Goal: Task Accomplishment & Management: Use online tool/utility

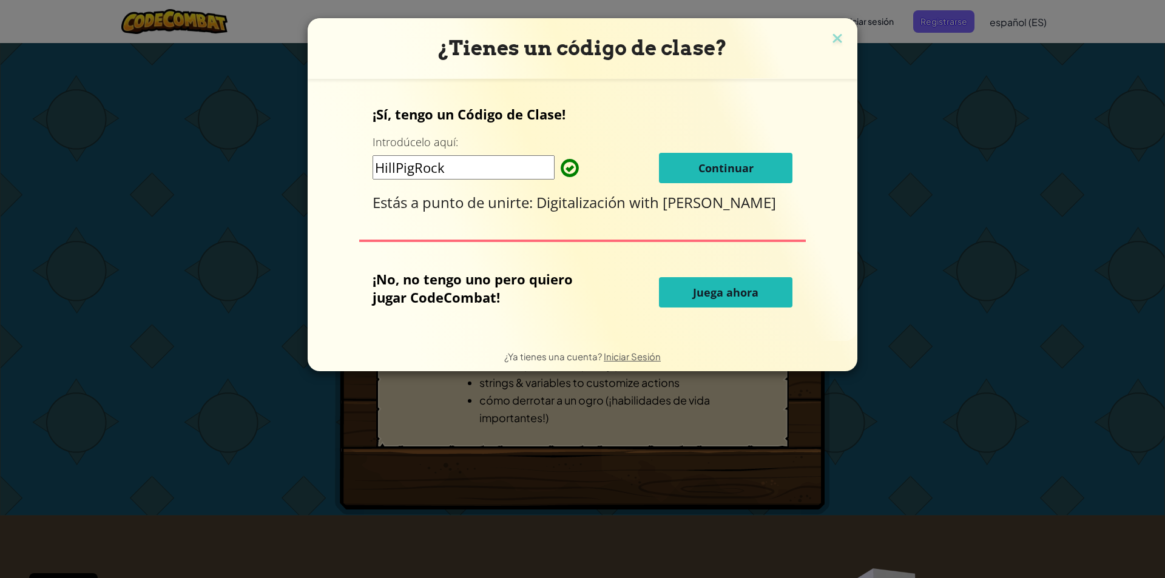
click at [742, 175] on button "Continuar" at bounding box center [726, 168] width 134 height 30
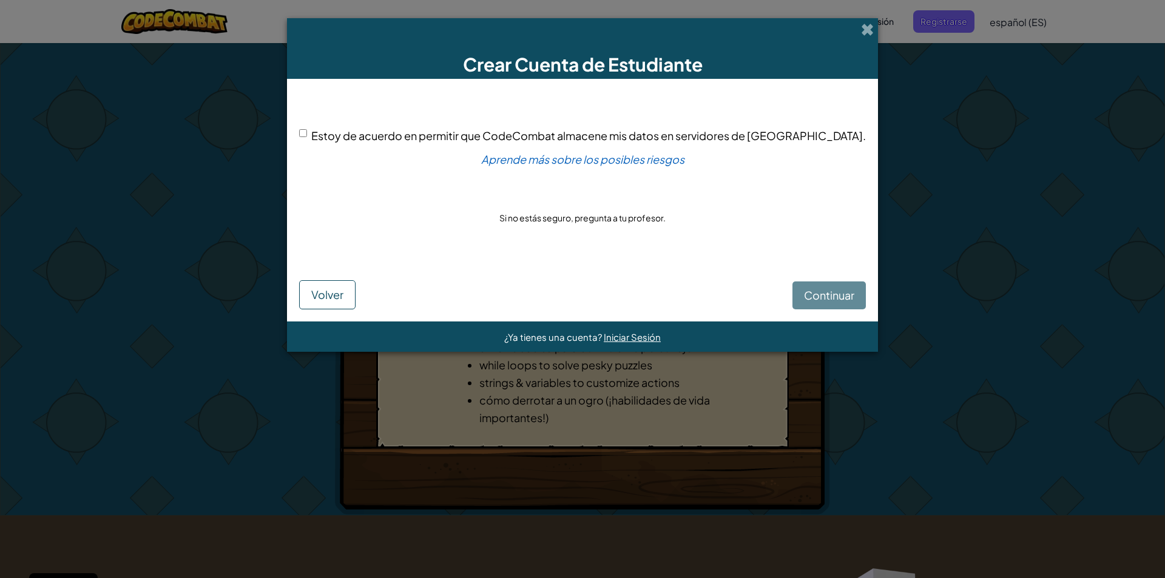
click at [307, 134] on input "Estoy de acuerdo en permitir que CodeCombat almacene mis datos en servidores de…" at bounding box center [303, 133] width 8 height 8
checkbox input "true"
click at [804, 295] on span "Continuar" at bounding box center [829, 295] width 50 height 14
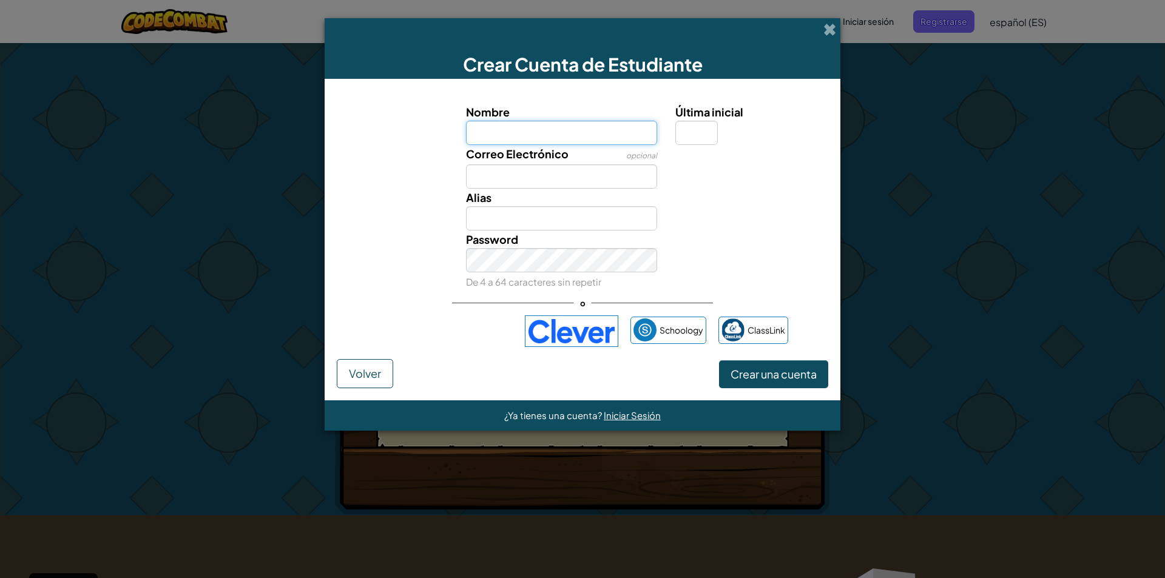
click at [527, 122] on input "Nombre" at bounding box center [562, 133] width 192 height 24
type input "b10f10102t"
type input "B10f10102t"
click at [481, 182] on input "Correo Electrónico" at bounding box center [562, 176] width 192 height 24
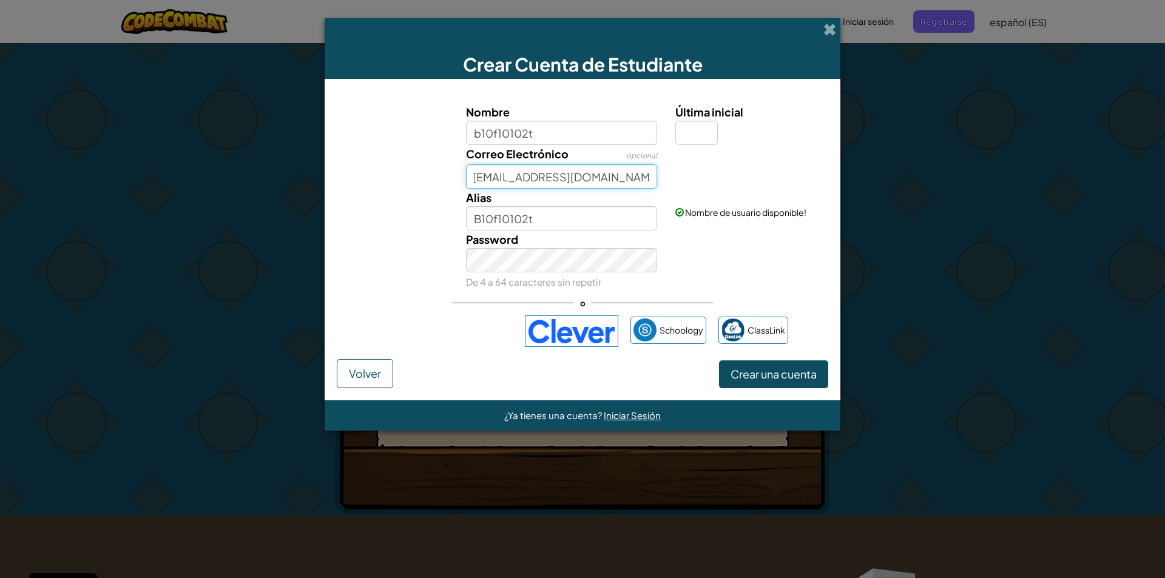
scroll to position [0, 7]
type input "b10f10102t@canaraiseducacion.es"
click at [487, 276] on div "Password De 4 a 64 caracteres sin repetir" at bounding box center [562, 261] width 210 height 60
click at [550, 276] on small "De 4 a 64 caracteres sin repetir" at bounding box center [533, 282] width 135 height 12
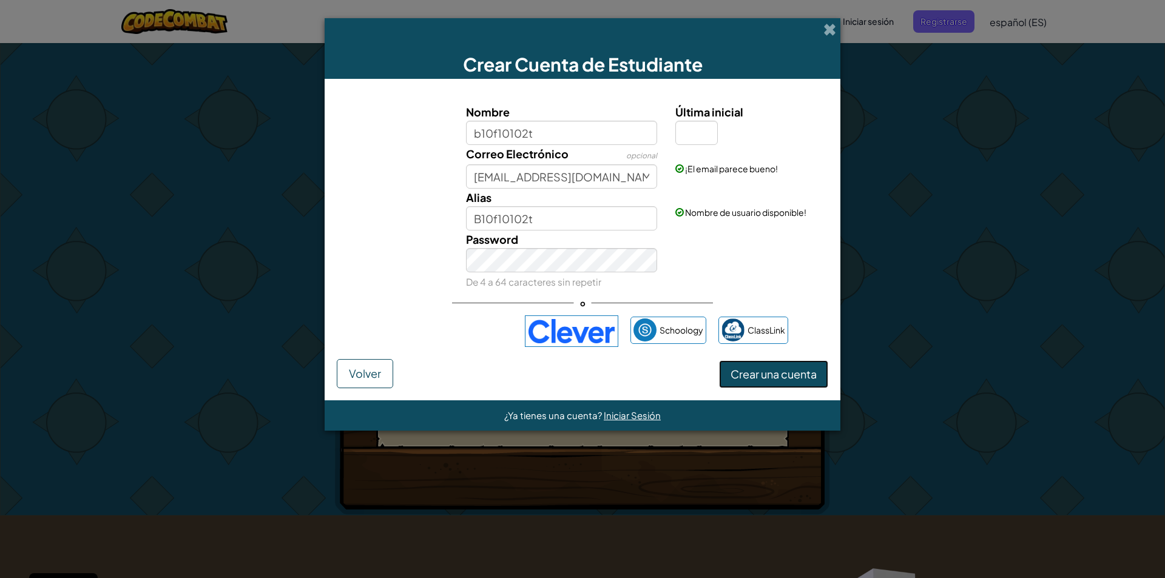
click at [757, 379] on span "Crear una cuenta" at bounding box center [774, 374] width 86 height 14
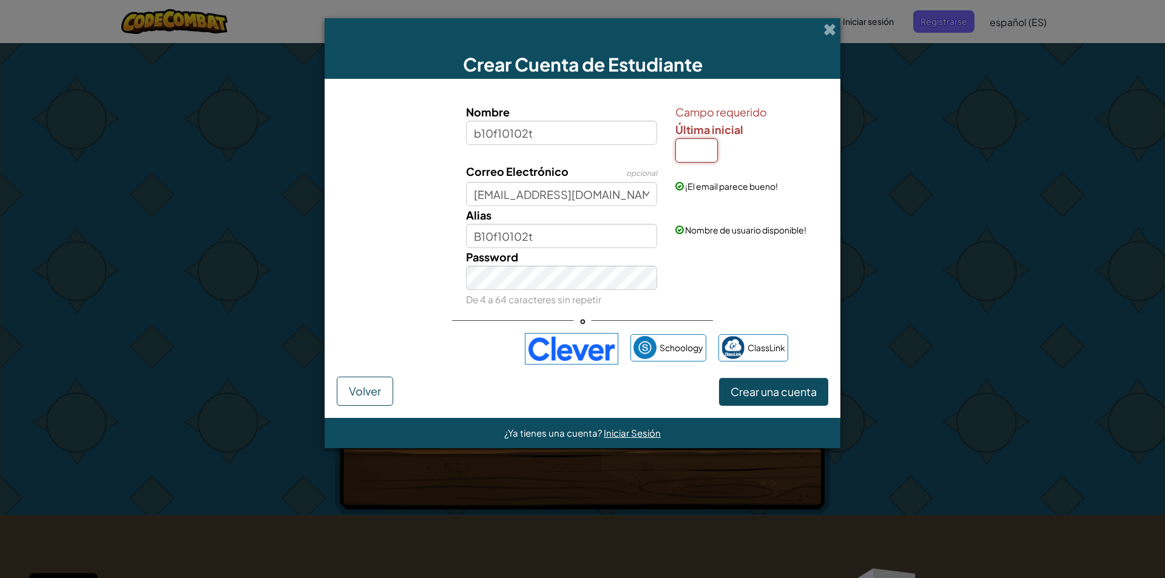
click at [695, 158] on input "Última inicial" at bounding box center [697, 150] width 42 height 24
type input "t"
type input "B10f10102tT"
click at [773, 393] on span "Crear una cuenta" at bounding box center [774, 392] width 86 height 14
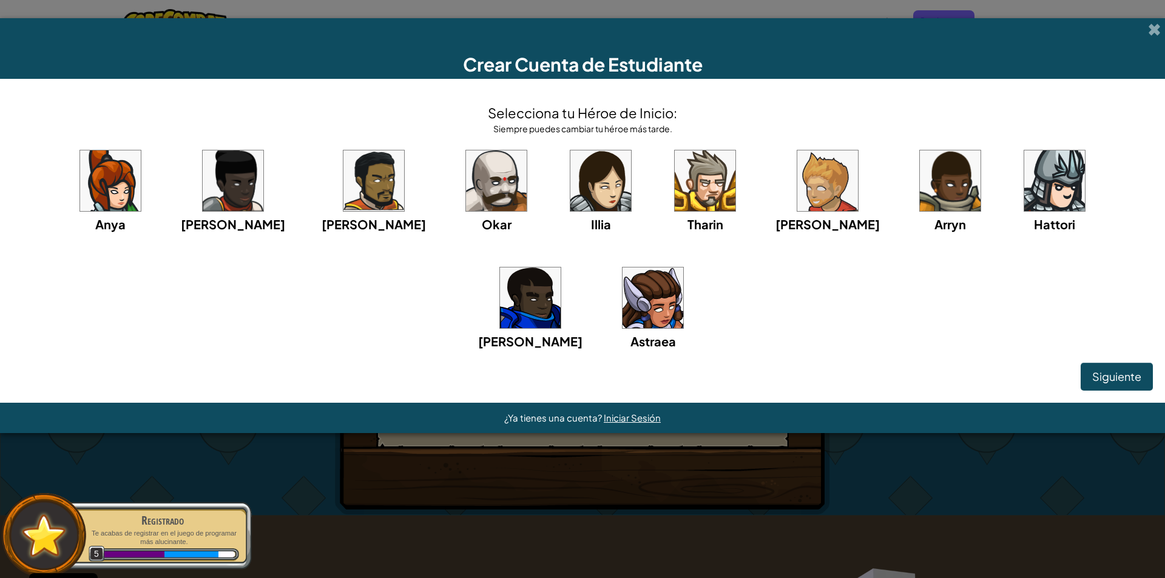
click at [675, 178] on img at bounding box center [705, 181] width 61 height 61
click at [1133, 367] on button "Siguiente" at bounding box center [1117, 377] width 72 height 28
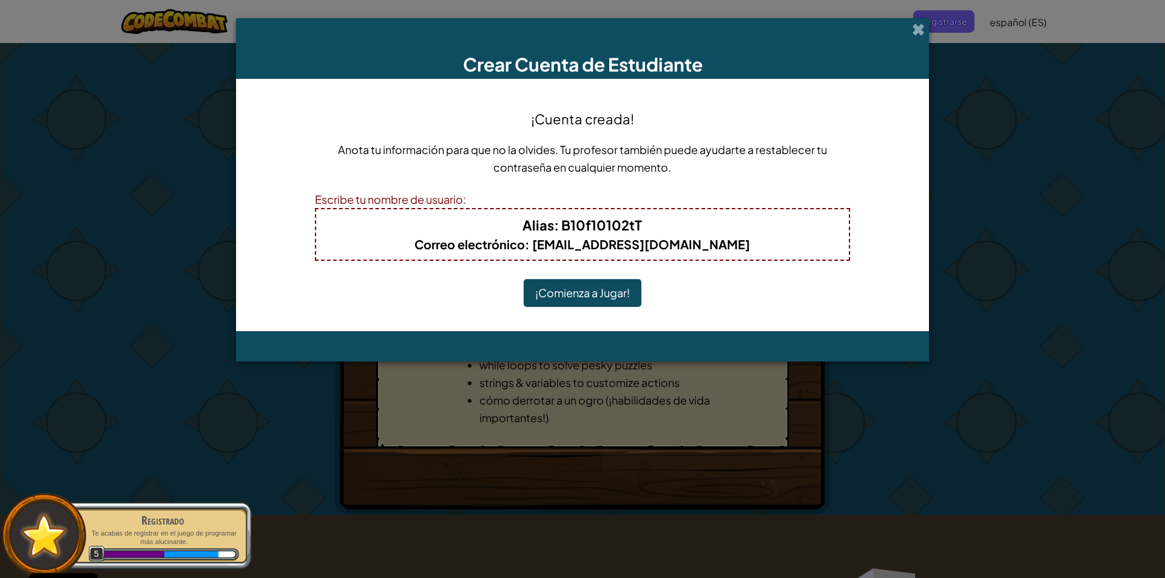
click at [602, 293] on button "¡Comienza a Jugar!" at bounding box center [583, 293] width 118 height 28
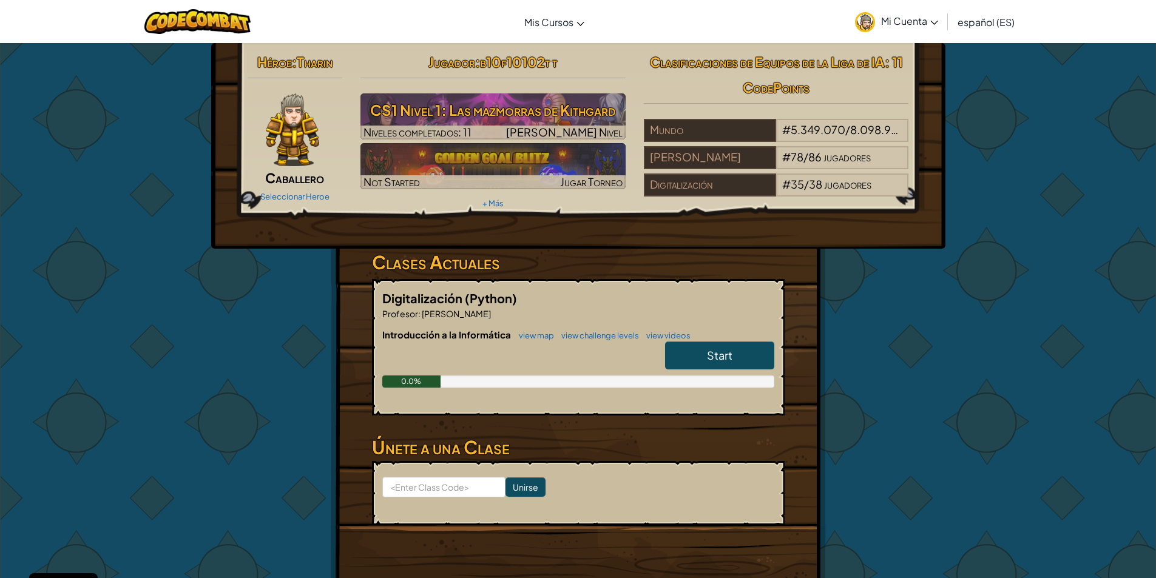
click at [735, 347] on link "Start" at bounding box center [719, 356] width 109 height 28
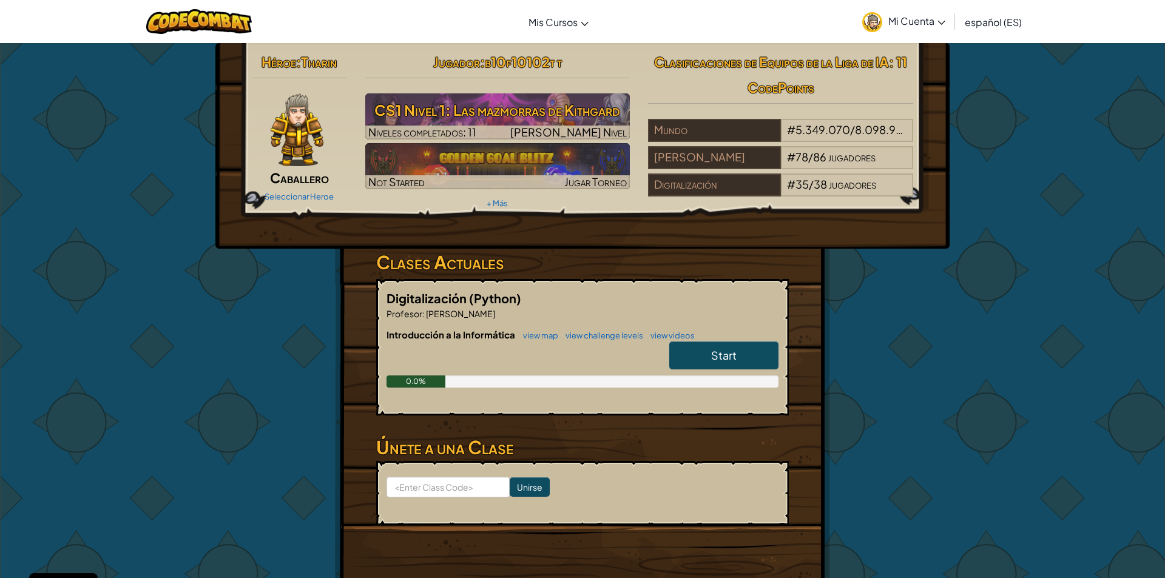
select select "es-ES"
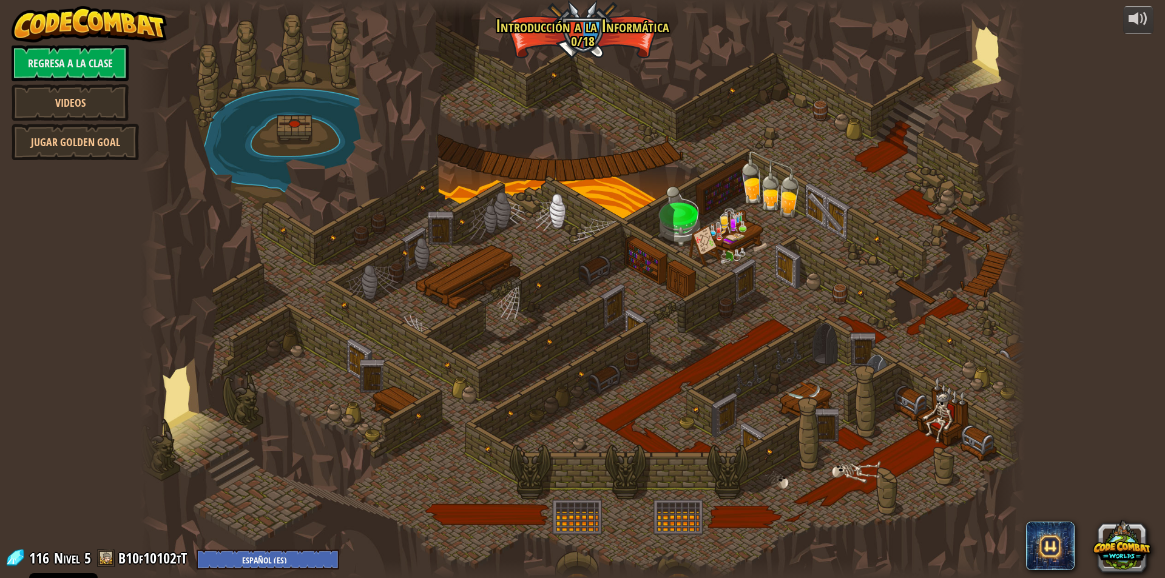
select select "es-ES"
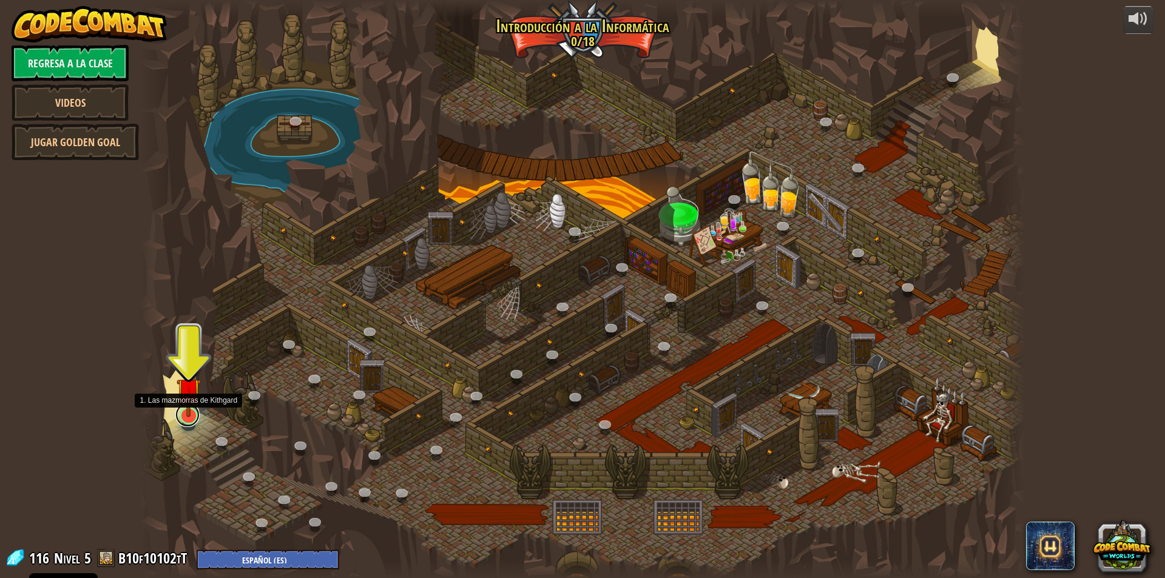
click at [189, 422] on link at bounding box center [187, 415] width 24 height 24
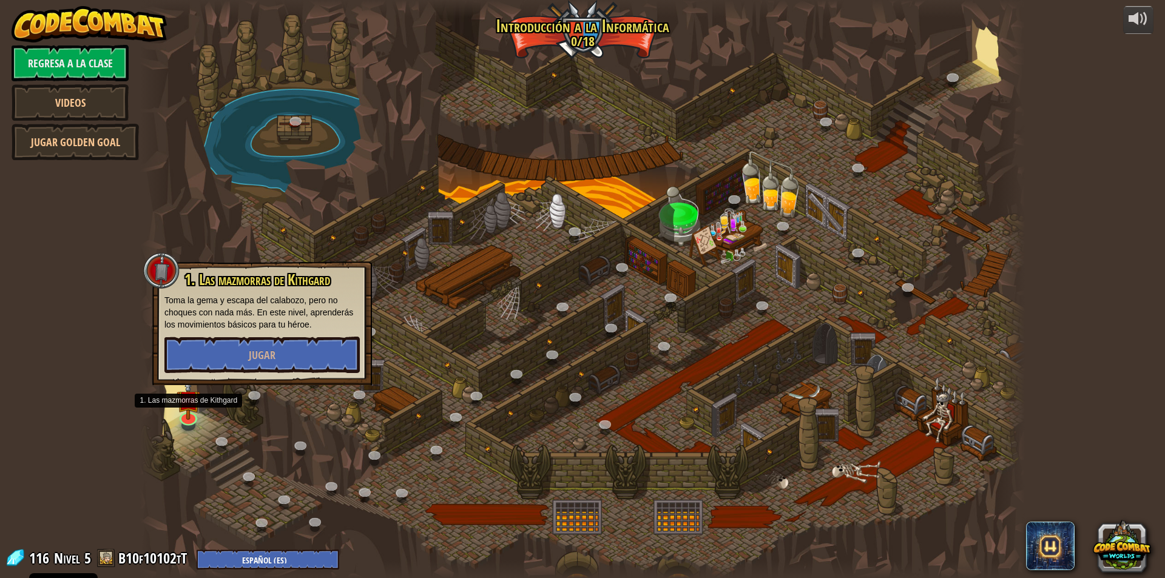
click at [275, 330] on p "Toma la gema y escapa del calabozo, pero no choques con nada más. En este nivel…" at bounding box center [261, 312] width 195 height 36
click at [293, 356] on button "Jugar" at bounding box center [261, 355] width 195 height 36
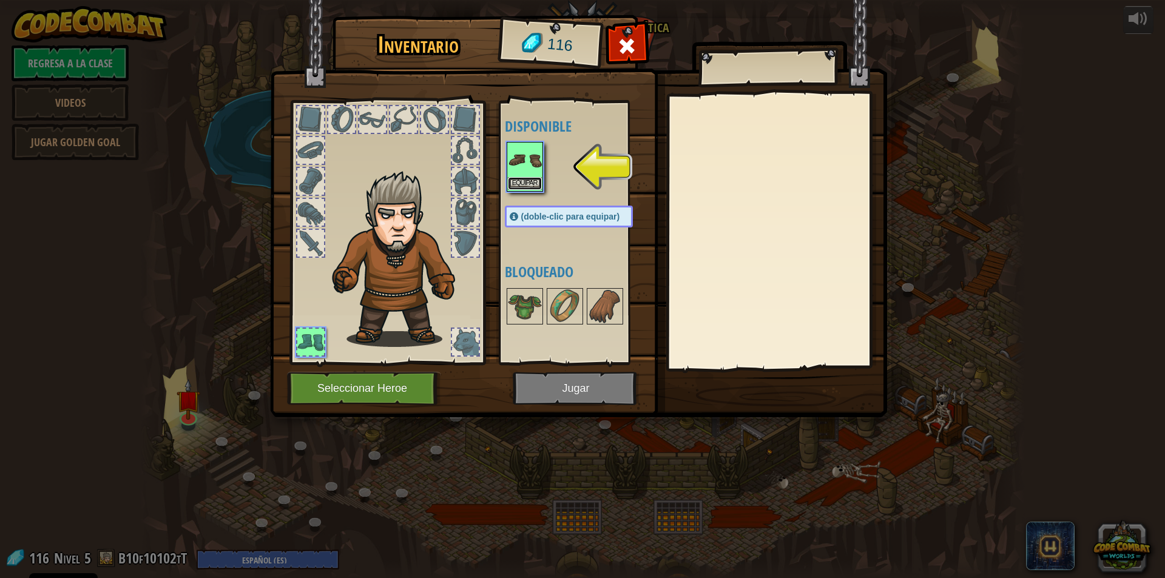
click at [529, 183] on button "Equipar" at bounding box center [525, 183] width 34 height 13
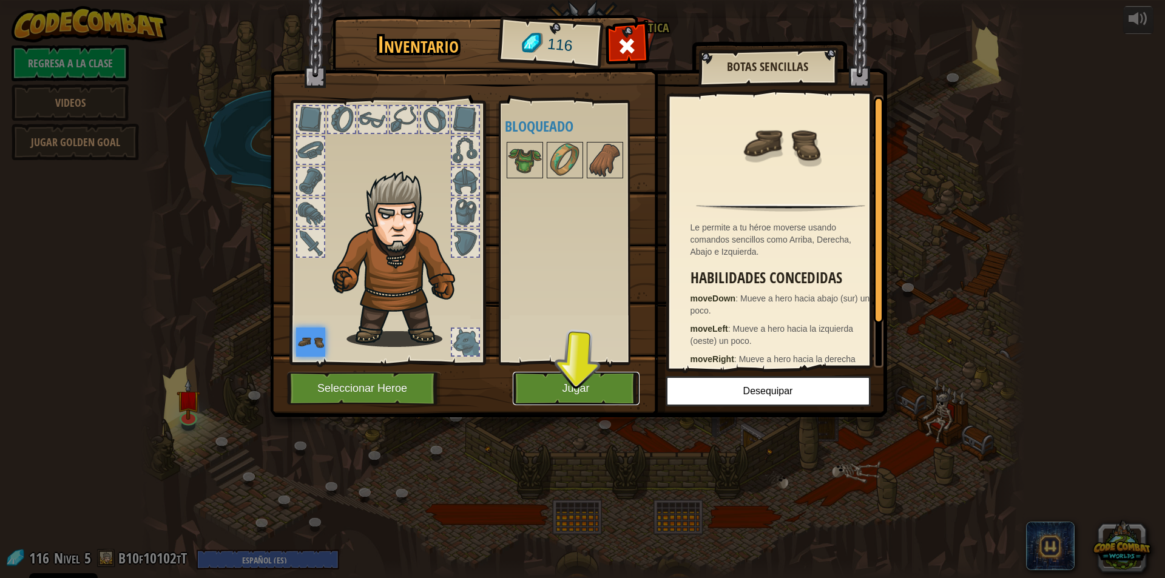
click at [554, 393] on button "Jugar" at bounding box center [576, 388] width 127 height 33
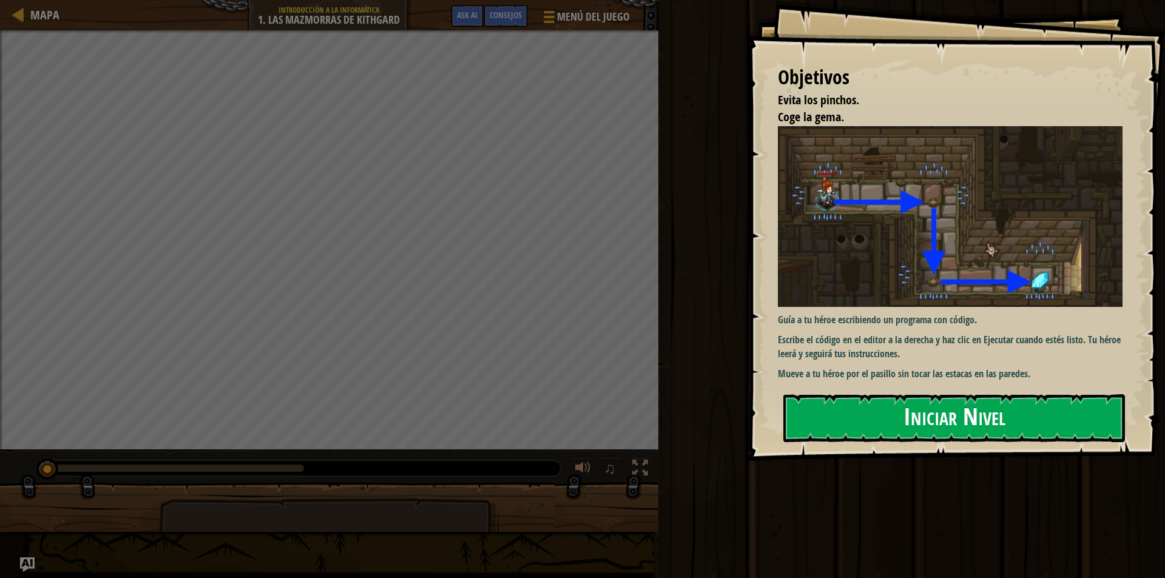
click at [909, 241] on img at bounding box center [955, 216] width 354 height 181
click at [965, 416] on button "Iniciar Nivel" at bounding box center [955, 419] width 342 height 48
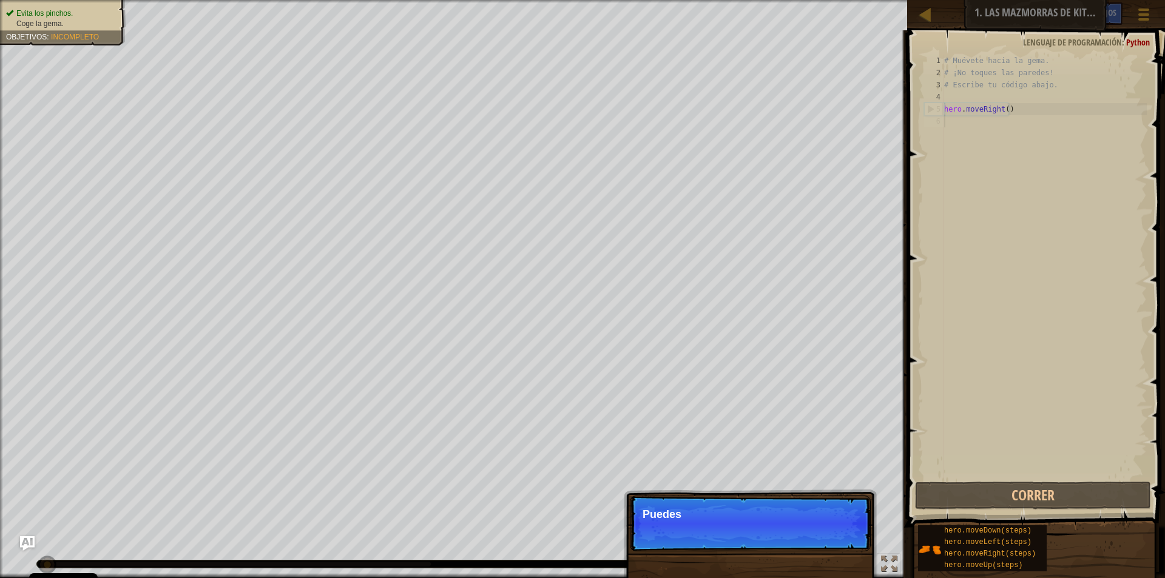
click at [841, 526] on p "Saltar (esc) Continuar Puedes" at bounding box center [750, 524] width 241 height 56
click at [849, 531] on button "Continuar" at bounding box center [834, 531] width 53 height 16
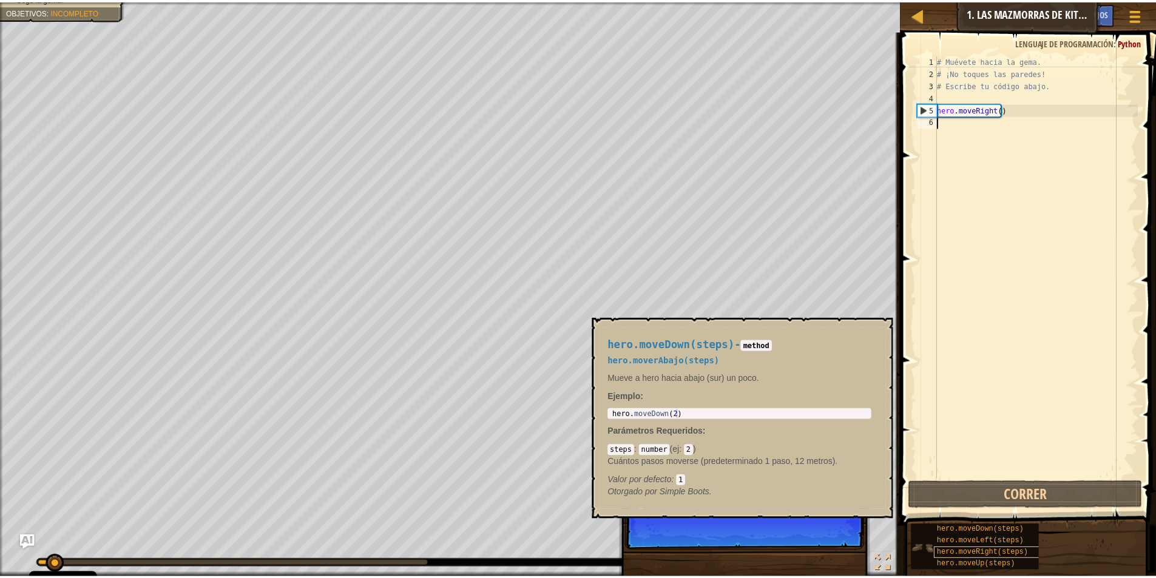
scroll to position [5, 0]
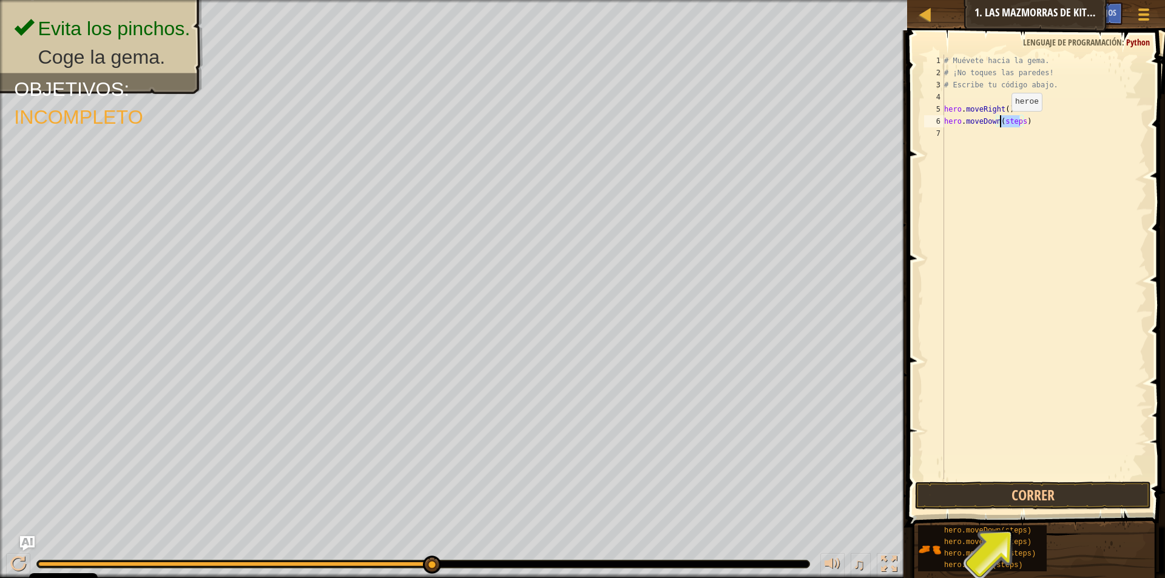
drag, startPoint x: 1022, startPoint y: 124, endPoint x: 1002, endPoint y: 123, distance: 20.7
click at [1002, 123] on div "# Muévete hacia la gema. # ¡No toques las paredes! # Escribe tu código abajo. h…" at bounding box center [1044, 279] width 205 height 449
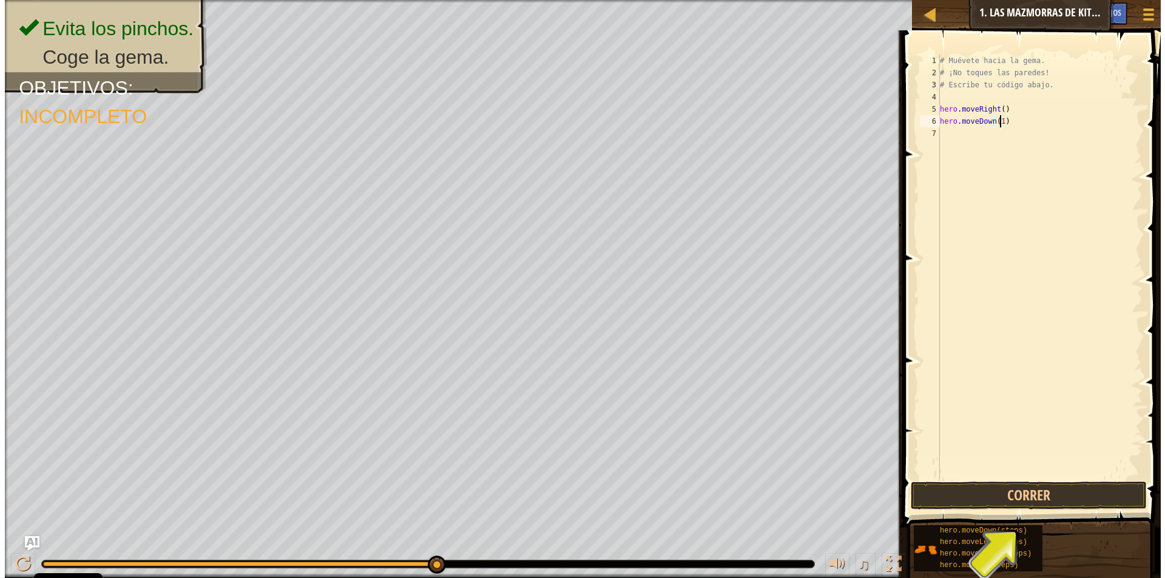
scroll to position [5, 5]
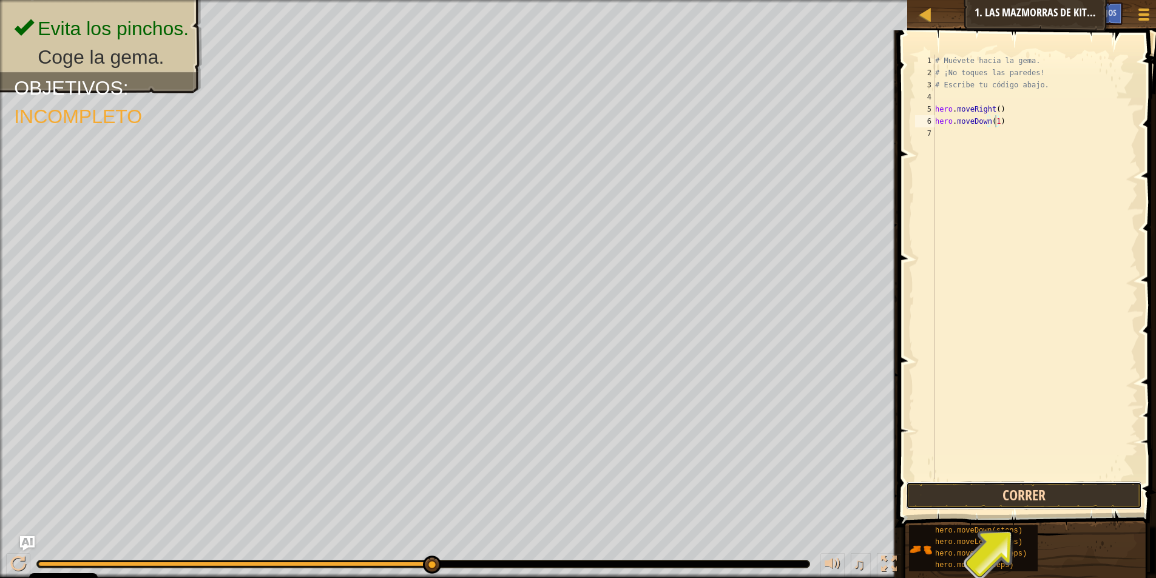
click at [1049, 490] on button "Correr" at bounding box center [1024, 496] width 236 height 28
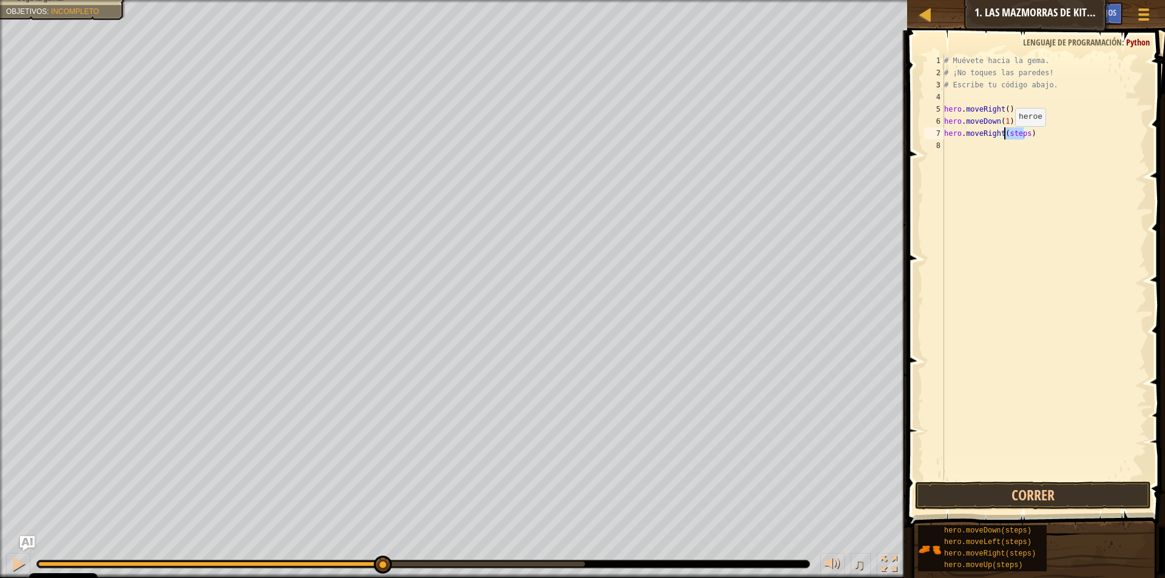
drag, startPoint x: 1025, startPoint y: 131, endPoint x: 1005, endPoint y: 138, distance: 20.7
click at [1005, 138] on div "# Muévete hacia la [PERSON_NAME]. # ¡No toques las [PERSON_NAME]! # Escribe tu …" at bounding box center [1044, 279] width 205 height 449
type textarea "hero.moveRight(1)"
click at [1071, 481] on span at bounding box center [1038, 261] width 268 height 533
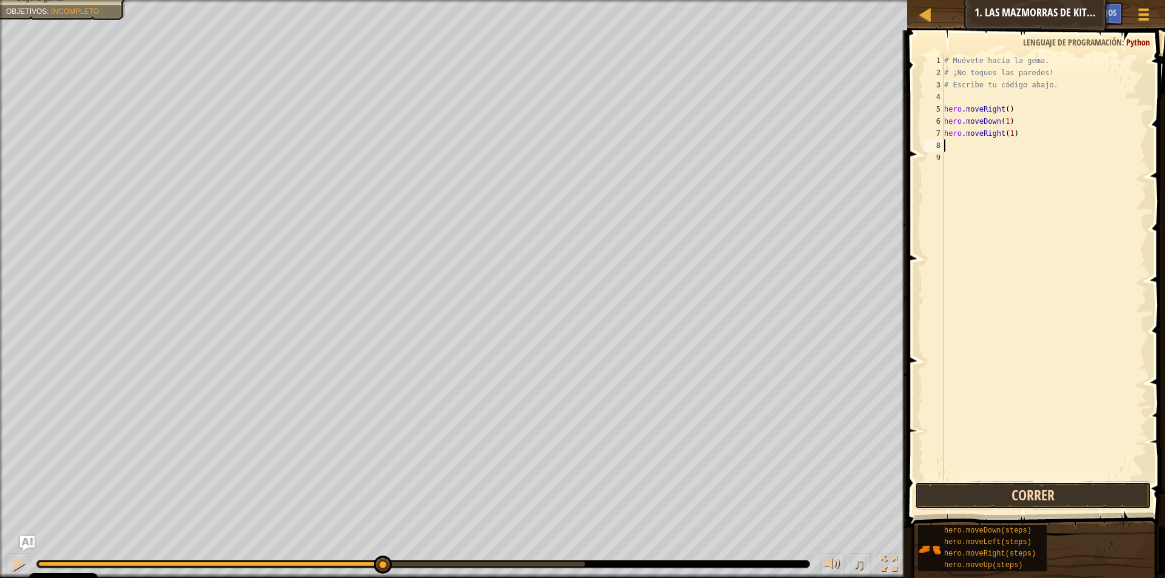
click at [1070, 483] on button "Correr" at bounding box center [1033, 496] width 236 height 28
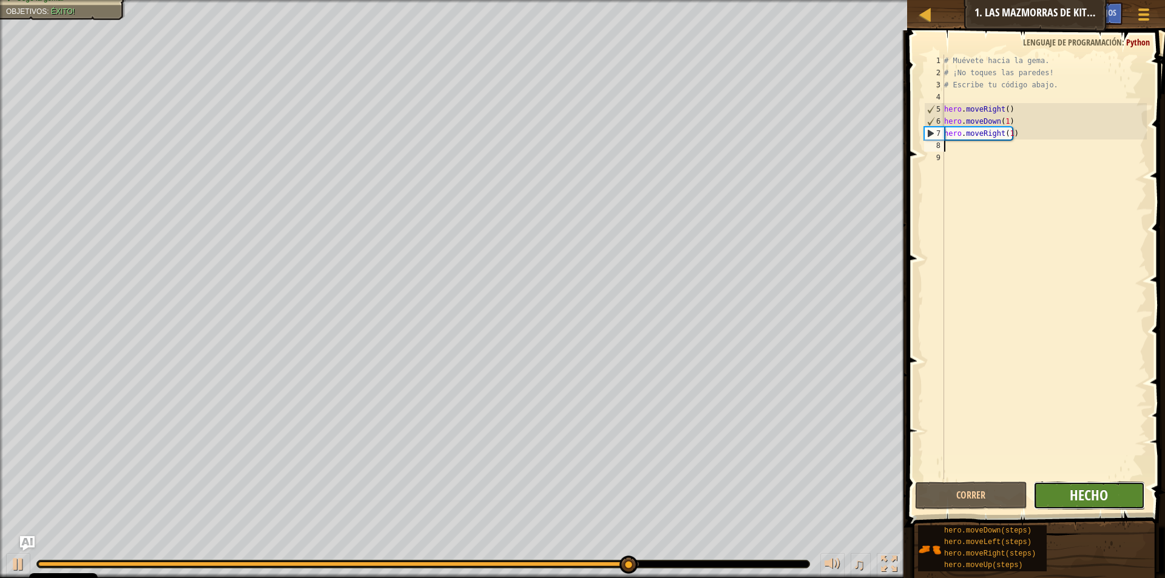
click at [1089, 501] on span "Hecho" at bounding box center [1089, 495] width 38 height 19
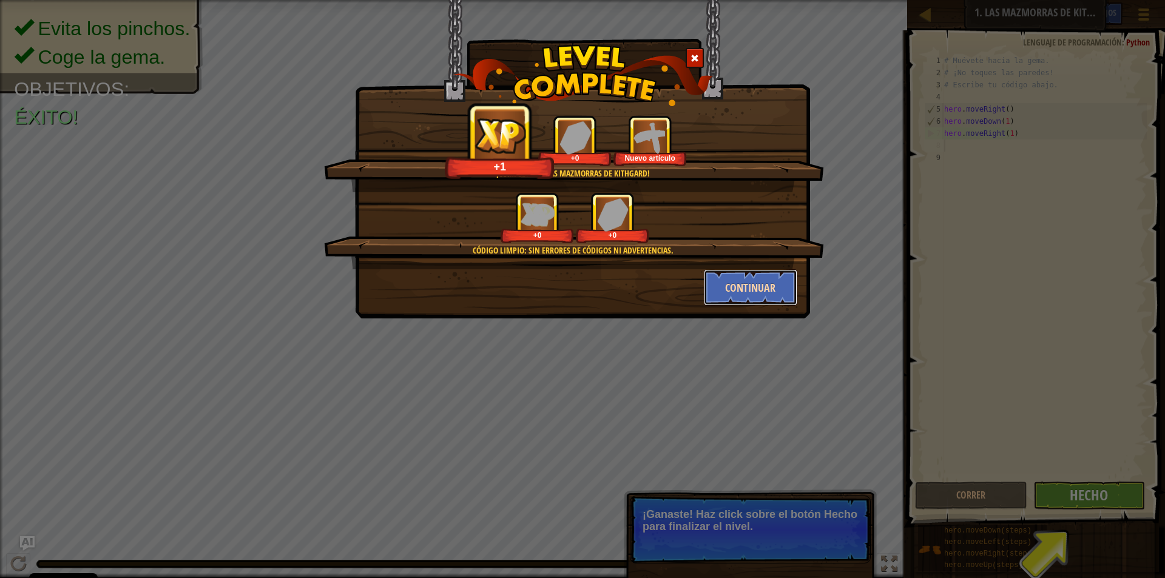
click at [788, 293] on button "Continuar" at bounding box center [751, 288] width 94 height 36
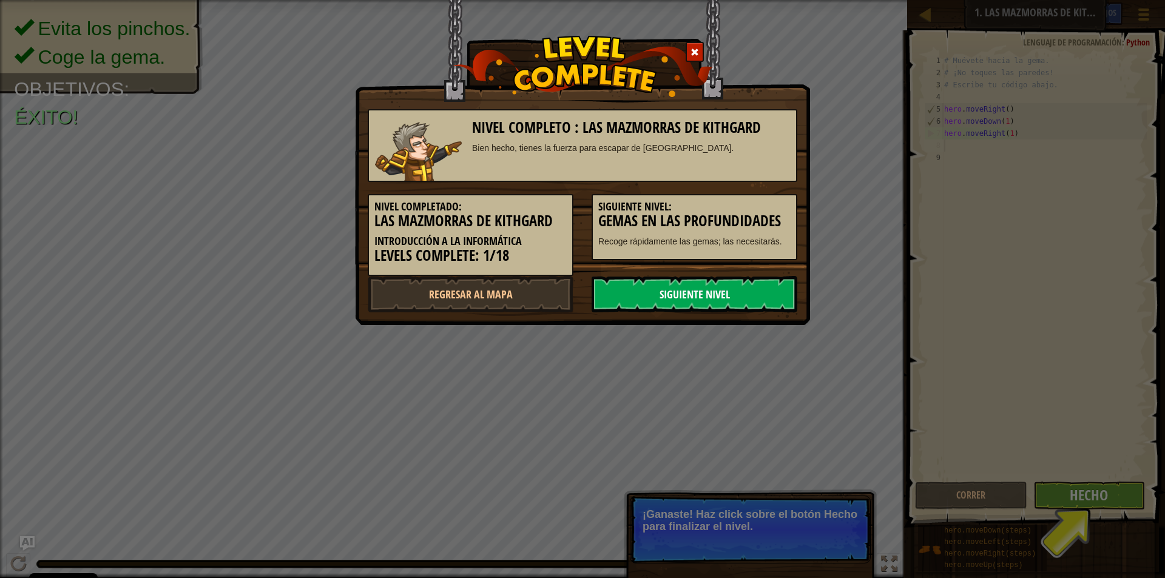
click at [740, 287] on link "Siguiente nivel" at bounding box center [695, 294] width 206 height 36
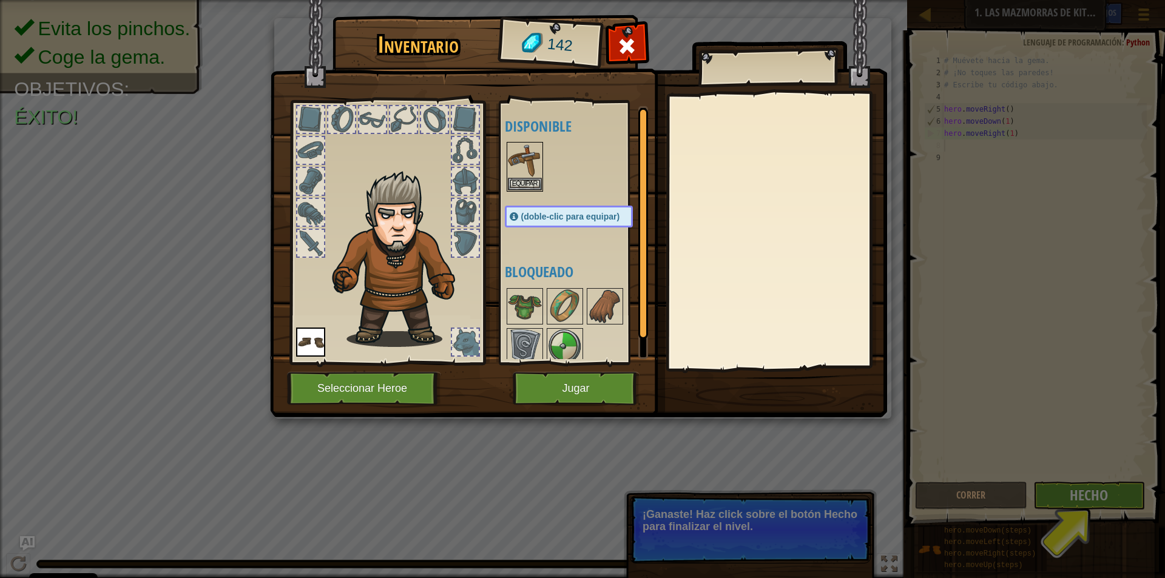
click at [1066, 500] on div "Inventario 142 Disponible Equipar Equipar (doble-clic para equipar) Bloqueado […" at bounding box center [582, 289] width 1165 height 578
click at [529, 185] on button "Equipar" at bounding box center [525, 183] width 34 height 13
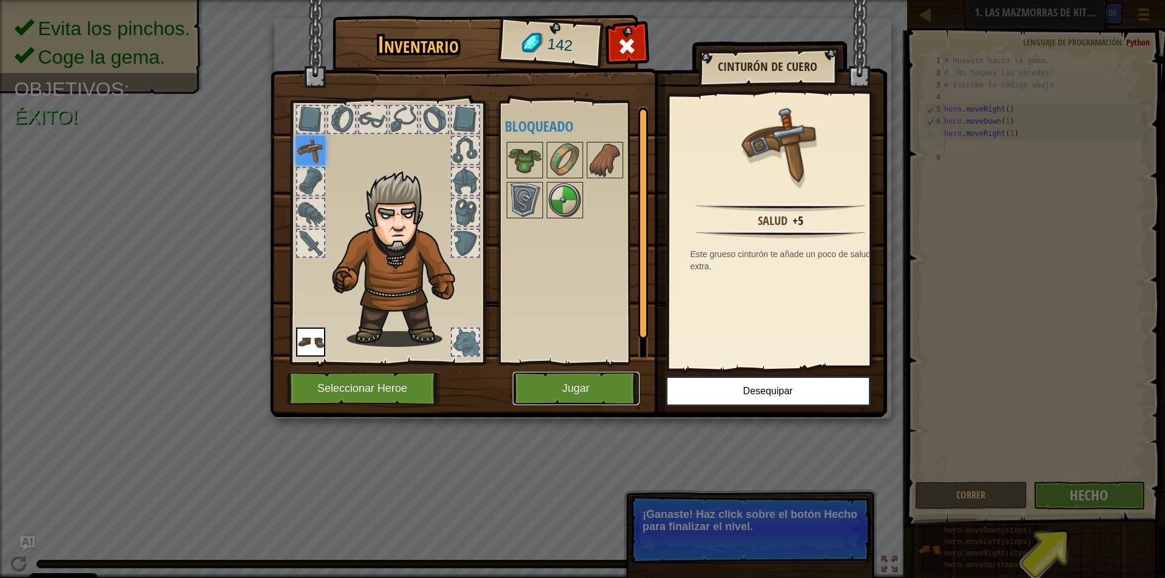
click at [599, 388] on button "Jugar" at bounding box center [576, 388] width 127 height 33
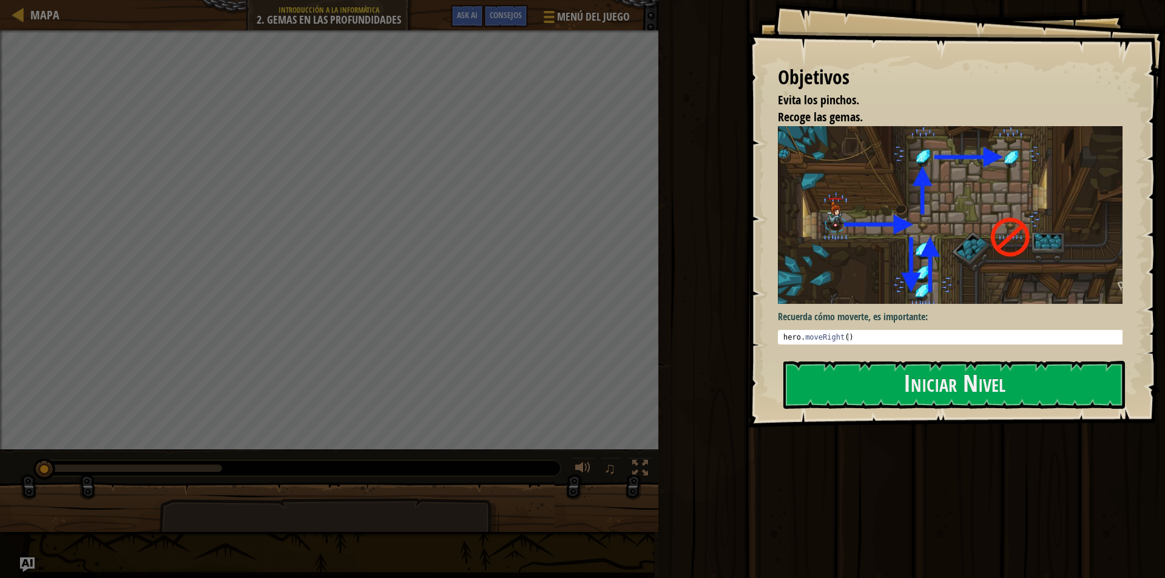
click at [924, 243] on img at bounding box center [955, 215] width 354 height 178
click at [955, 384] on button "Iniciar Nivel" at bounding box center [955, 385] width 342 height 48
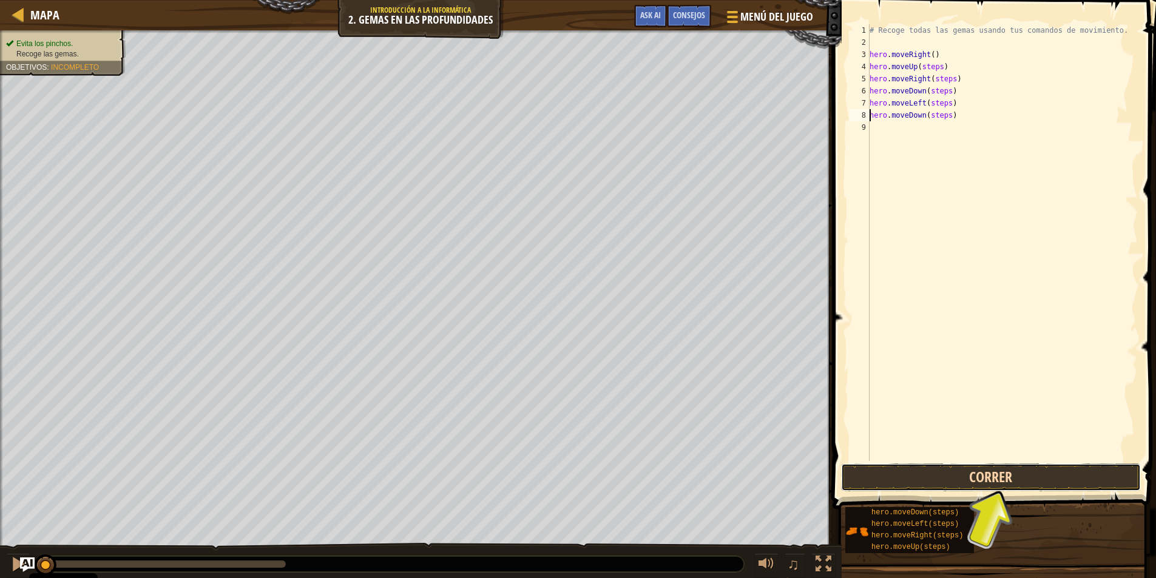
click at [978, 473] on button "Correr" at bounding box center [991, 478] width 300 height 28
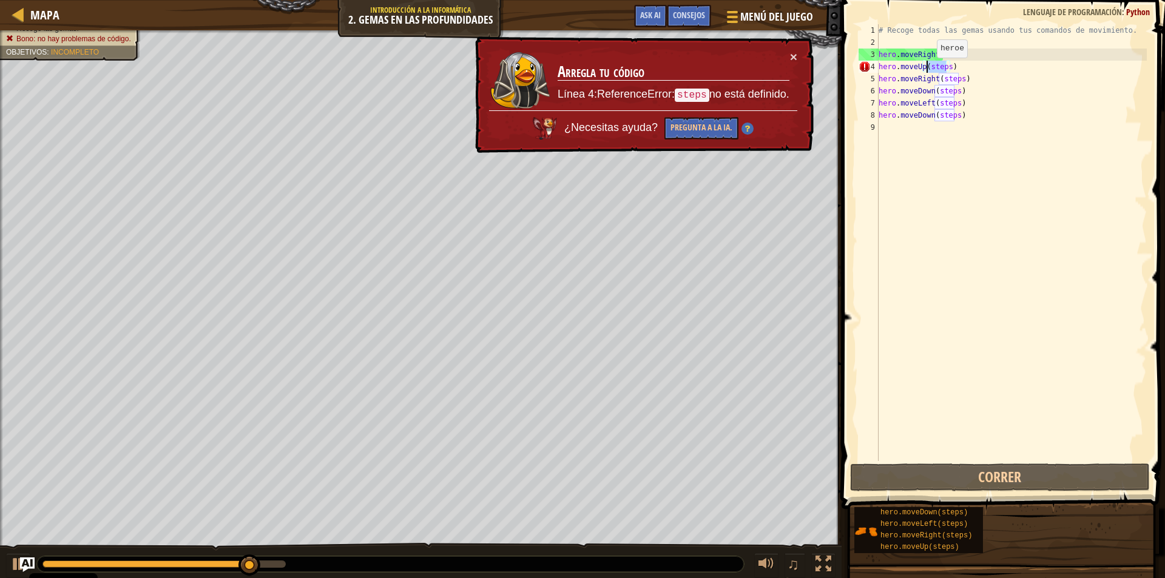
drag, startPoint x: 946, startPoint y: 69, endPoint x: 927, endPoint y: 70, distance: 18.9
click at [927, 70] on div "# Recoge todas las gemas usando tus comandos de movimiento. hero . moveRight ( …" at bounding box center [1011, 254] width 271 height 461
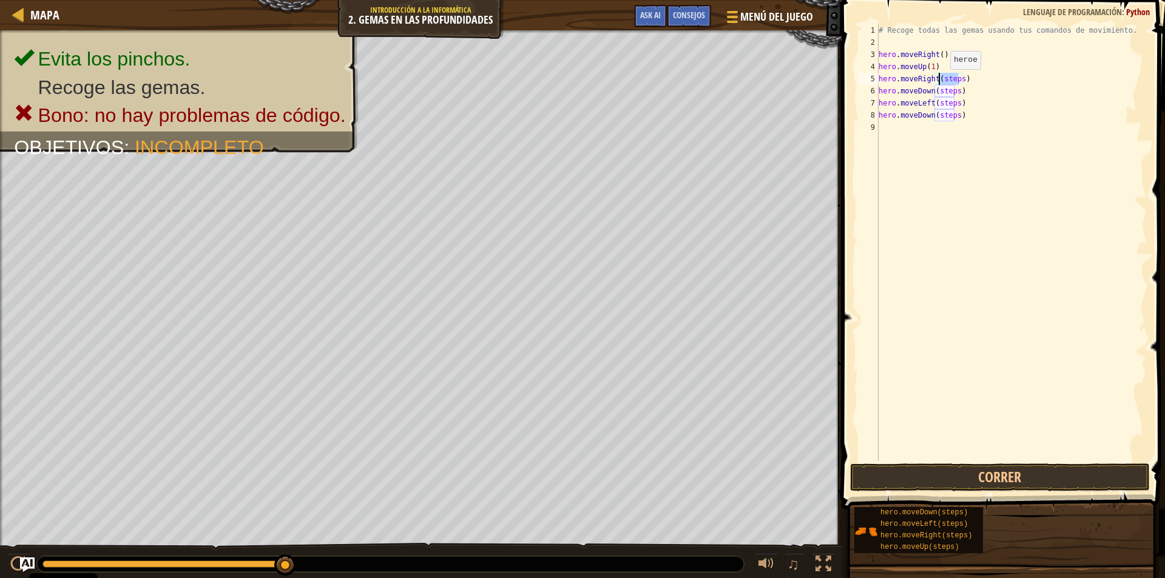
drag, startPoint x: 960, startPoint y: 75, endPoint x: 940, endPoint y: 81, distance: 20.4
click at [940, 81] on div "# Recoge todas las gemas usando tus comandos de movimiento. hero . moveRight ( …" at bounding box center [1011, 254] width 271 height 461
drag, startPoint x: 954, startPoint y: 94, endPoint x: 934, endPoint y: 92, distance: 20.8
click at [938, 93] on div "# Recoge todas las gemas usando tus comandos de movimiento. hero . moveRight ( …" at bounding box center [1011, 254] width 271 height 461
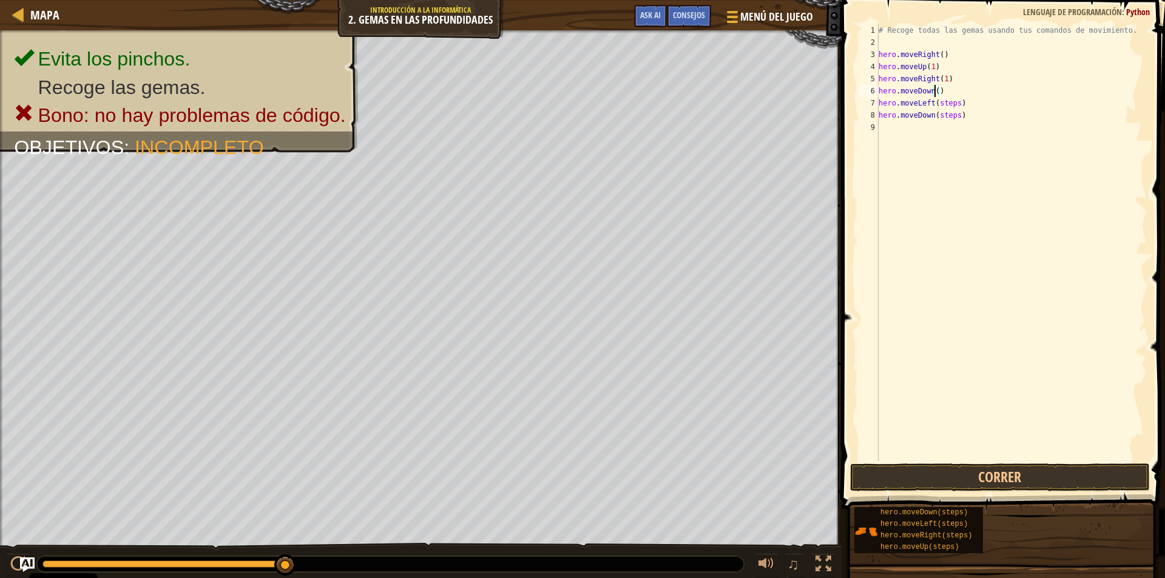
scroll to position [5, 4]
drag, startPoint x: 952, startPoint y: 101, endPoint x: 934, endPoint y: 108, distance: 19.6
click at [934, 108] on div "# Recoge todas las gemas usando tus comandos de movimiento. hero . moveRight ( …" at bounding box center [1011, 254] width 271 height 461
drag, startPoint x: 954, startPoint y: 116, endPoint x: 937, endPoint y: 113, distance: 17.9
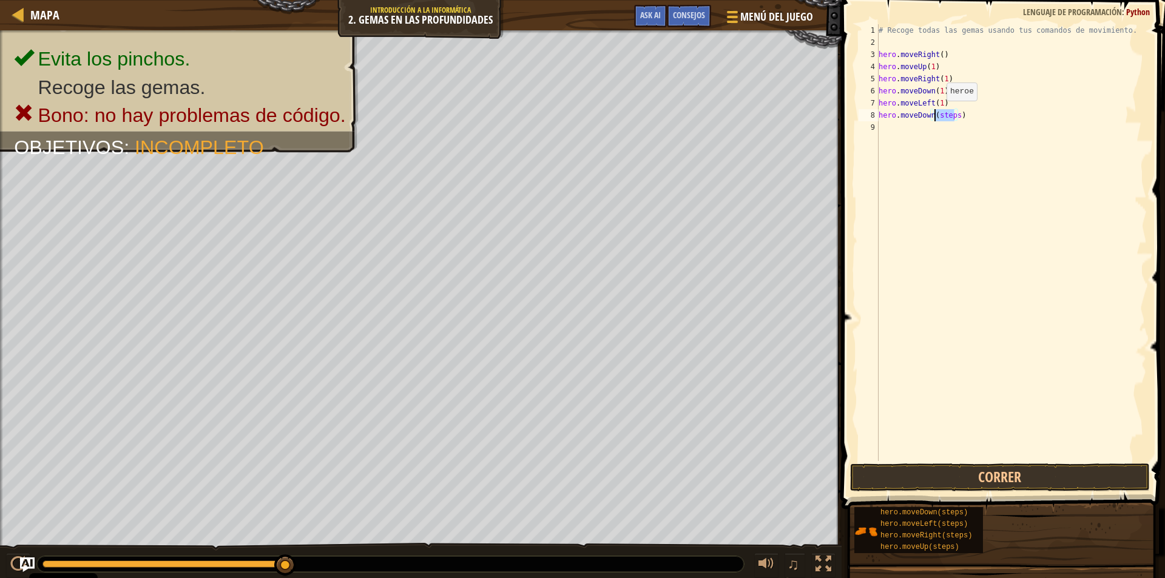
click at [937, 113] on div "# Recoge todas las gemas usando tus comandos de movimiento. hero . moveRight ( …" at bounding box center [1011, 254] width 271 height 461
type textarea "hero.moveDown(1)"
click at [1034, 472] on button "Correr" at bounding box center [1000, 478] width 300 height 28
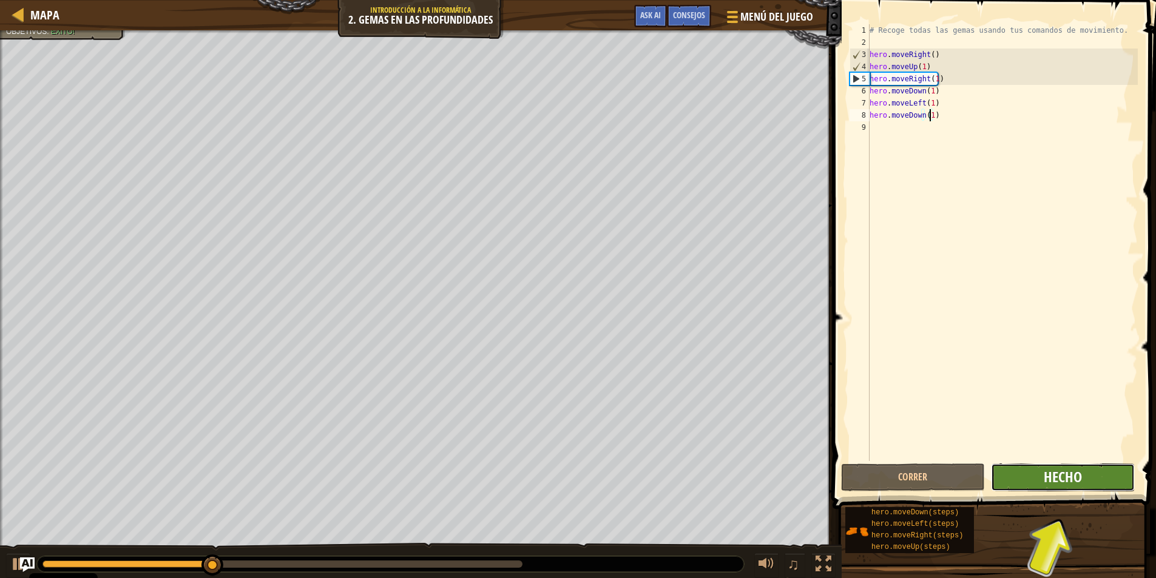
click at [1054, 473] on span "Hecho" at bounding box center [1063, 476] width 38 height 19
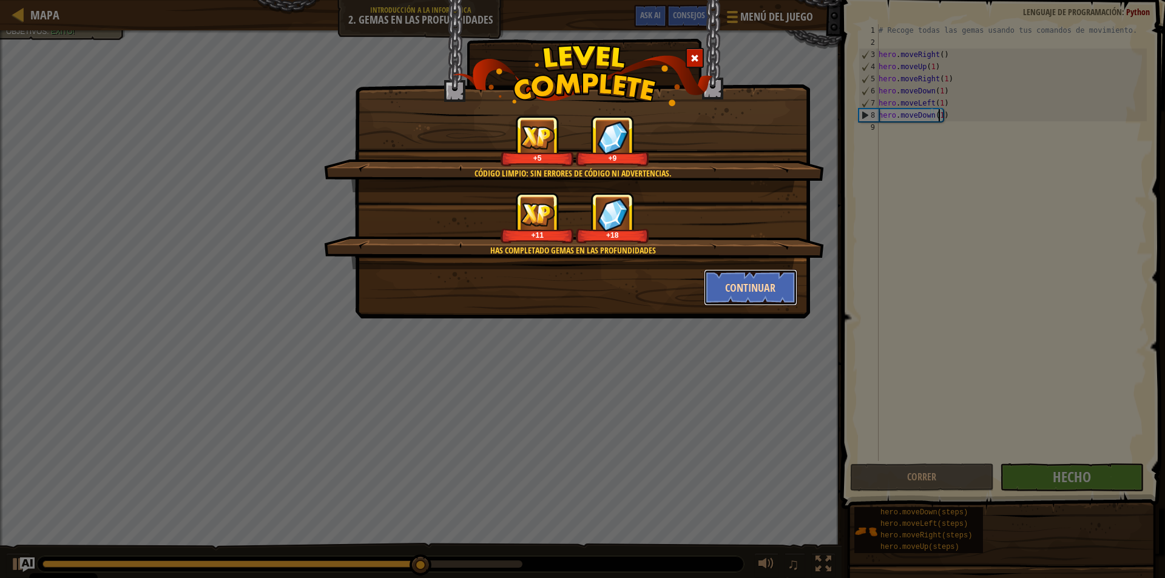
click at [768, 290] on button "Continuar" at bounding box center [751, 288] width 94 height 36
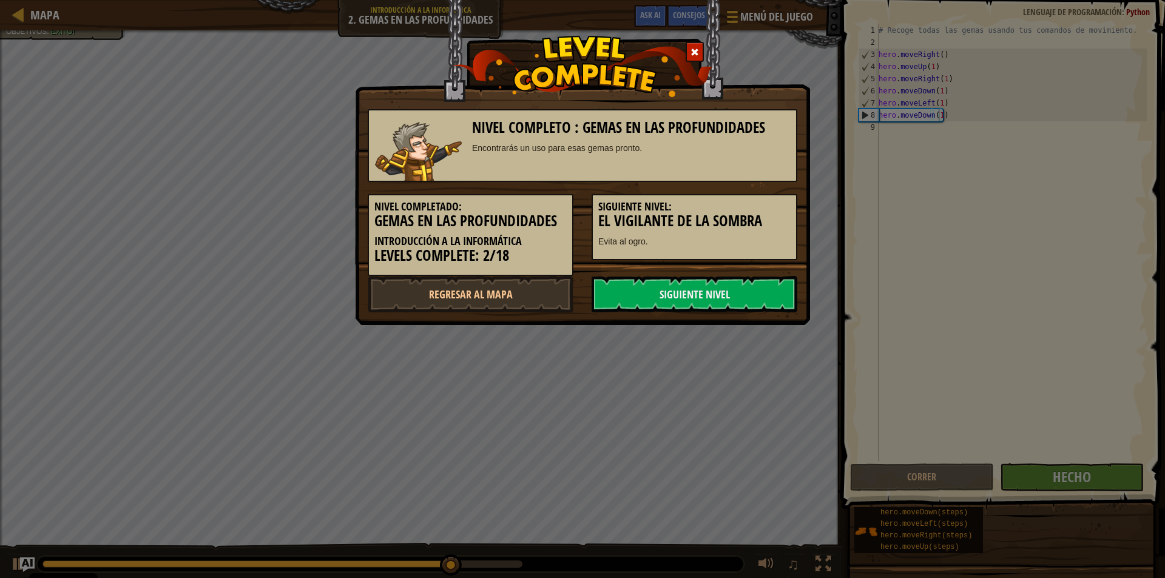
click at [768, 290] on link "Siguiente nivel" at bounding box center [695, 294] width 206 height 36
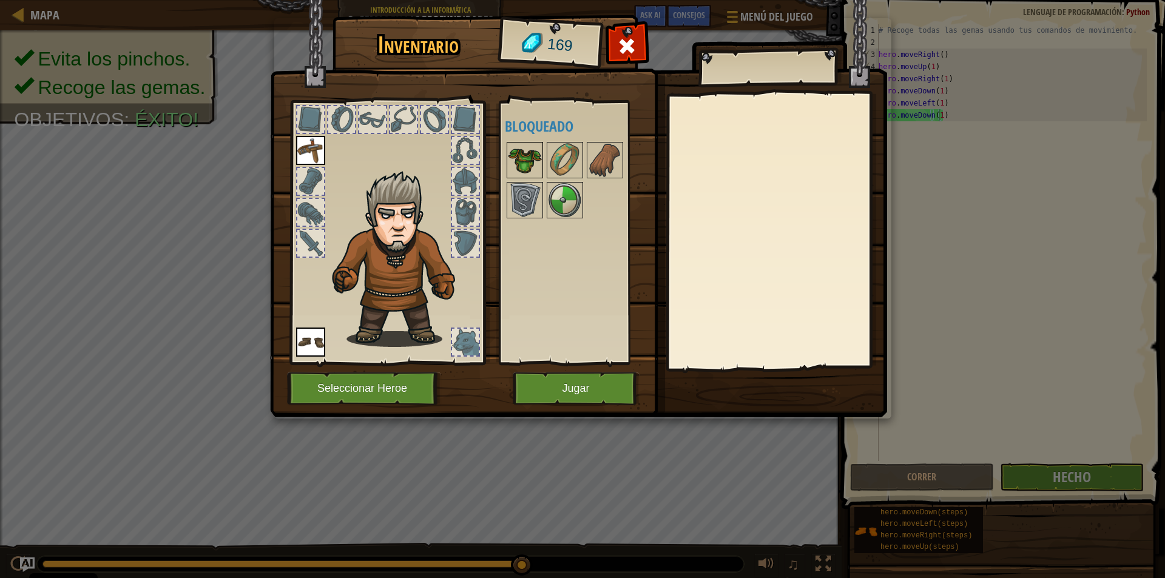
click at [522, 162] on img at bounding box center [525, 160] width 34 height 34
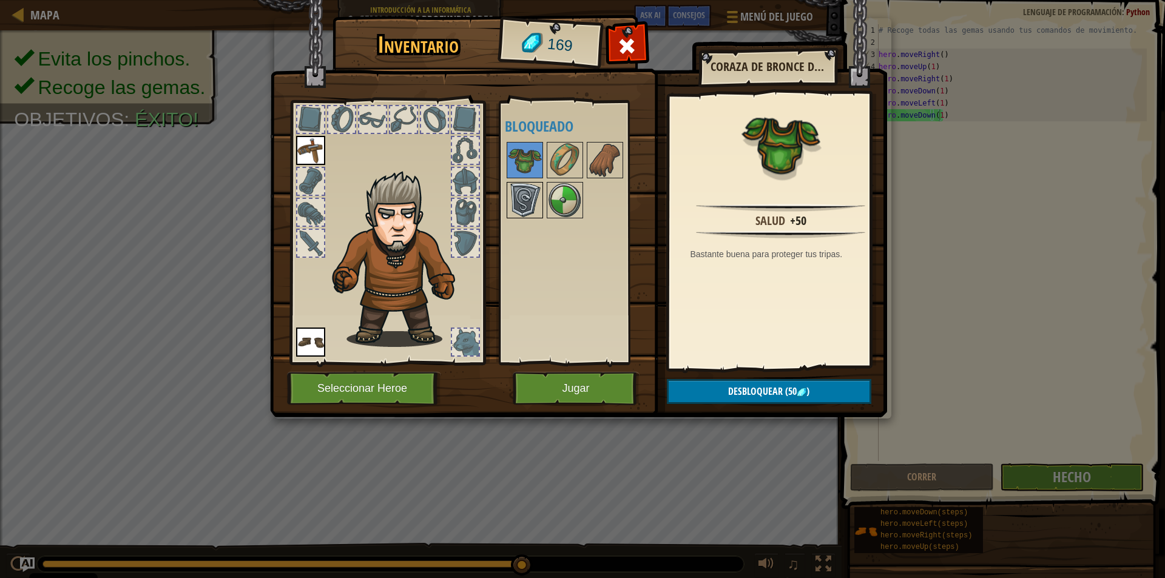
click at [521, 200] on img at bounding box center [525, 200] width 34 height 34
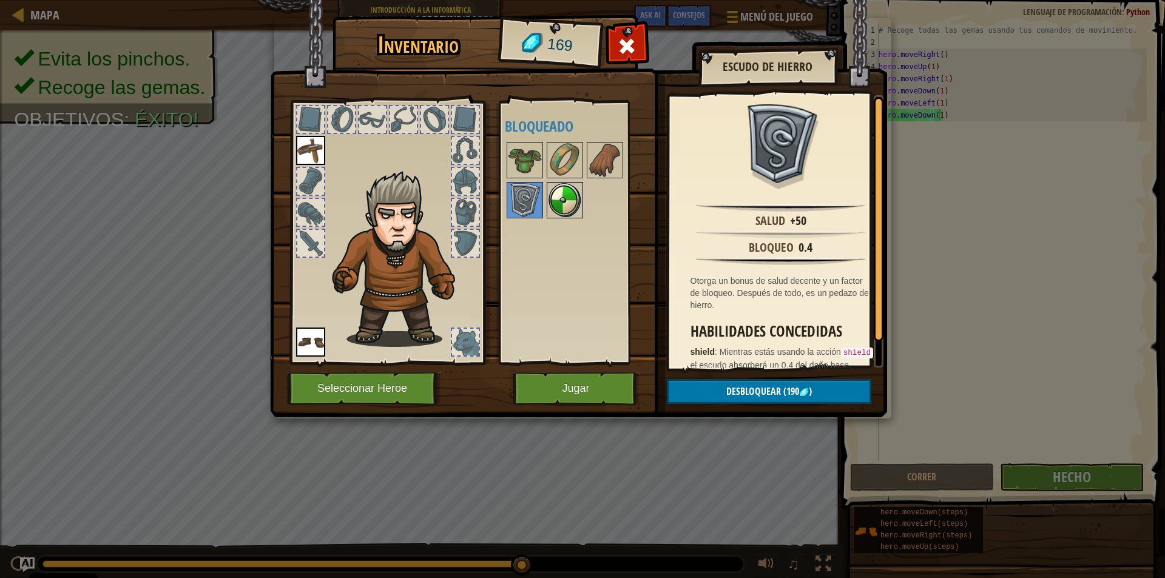
click at [554, 198] on img at bounding box center [565, 200] width 34 height 34
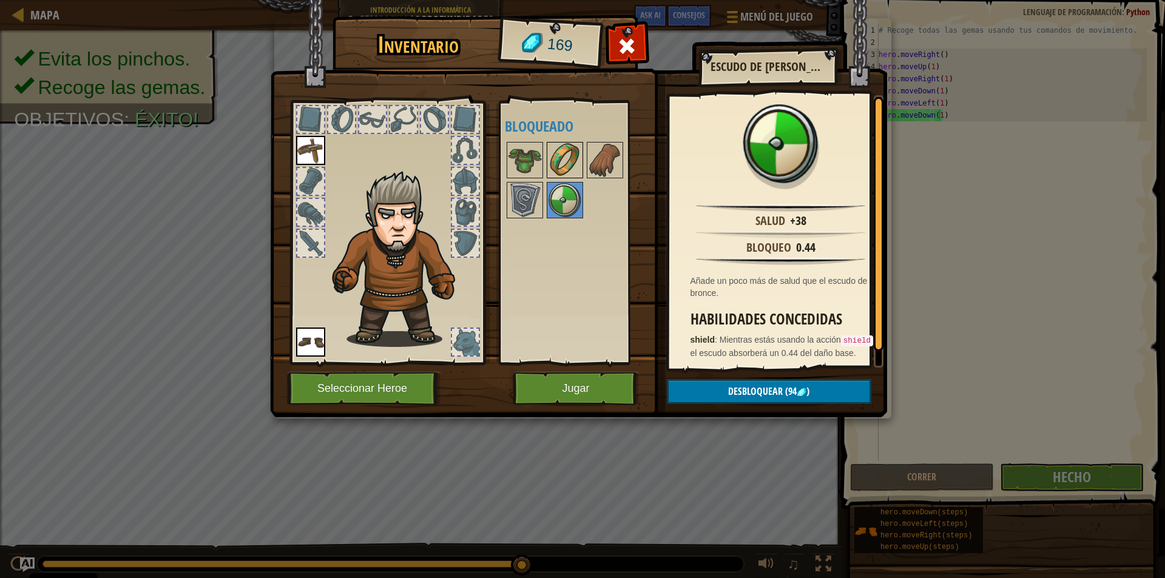
click at [560, 156] on img at bounding box center [565, 160] width 34 height 34
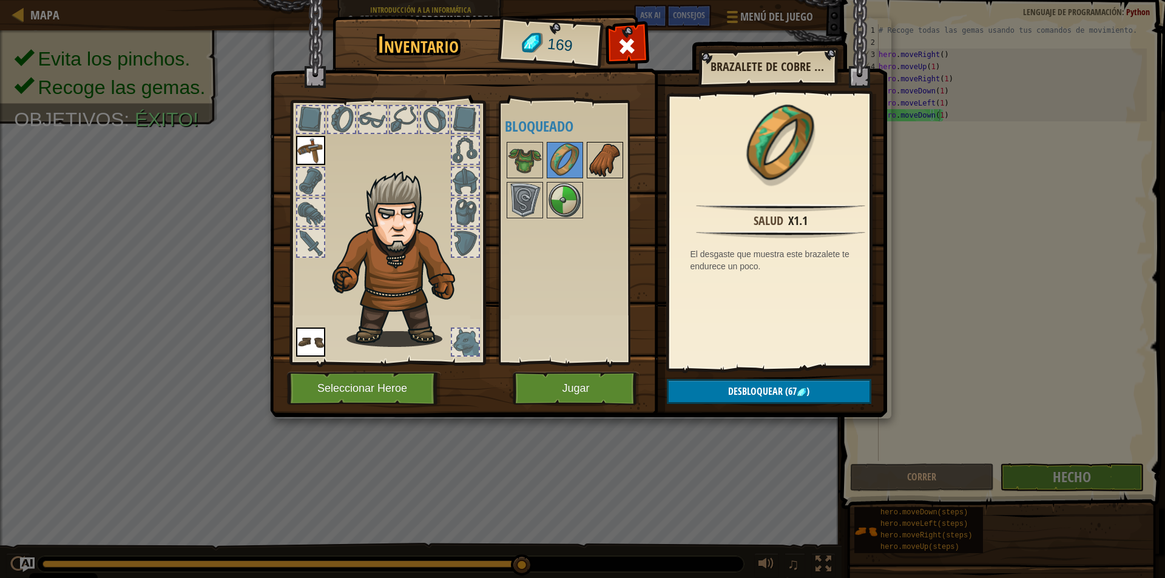
click at [599, 155] on img at bounding box center [605, 160] width 34 height 34
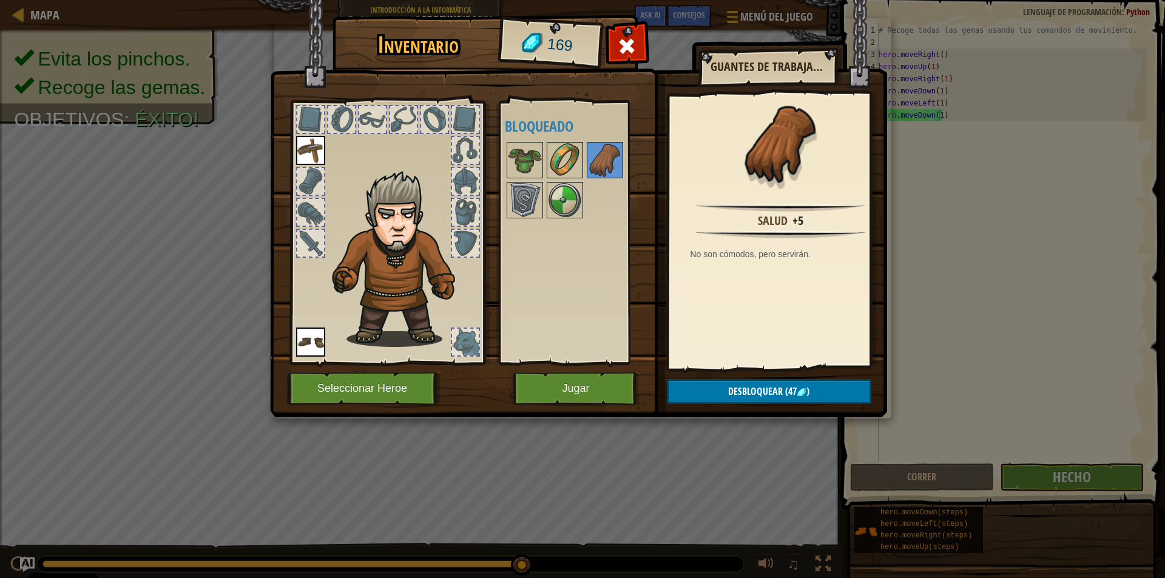
click at [567, 152] on img at bounding box center [565, 160] width 34 height 34
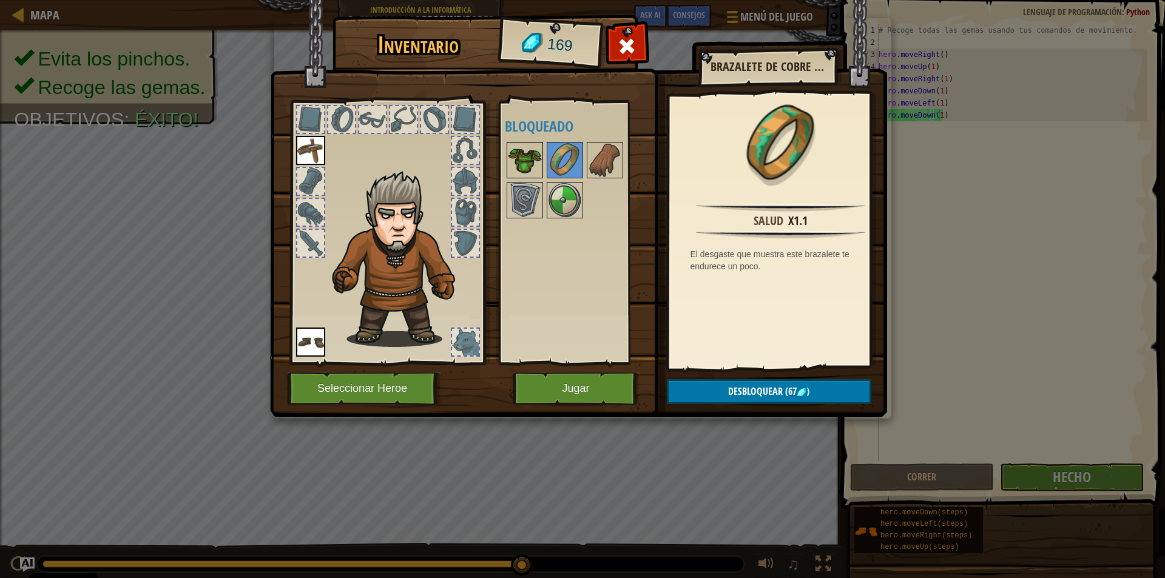
click at [538, 155] on img at bounding box center [525, 160] width 34 height 34
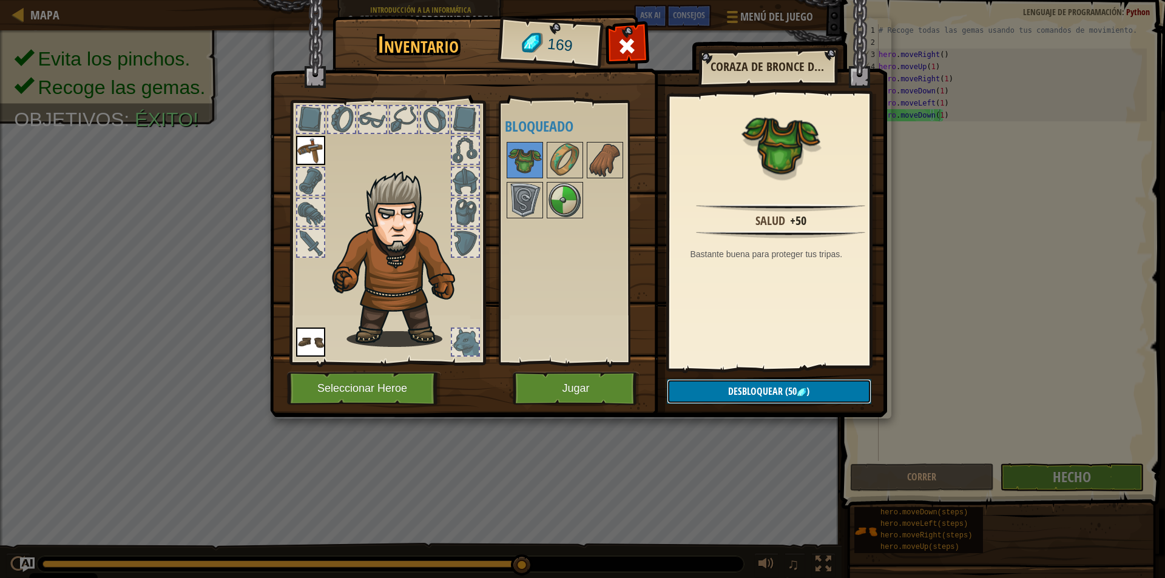
click at [762, 387] on span "Desbloquear" at bounding box center [755, 391] width 55 height 13
click at [762, 387] on button "Confirmar" at bounding box center [769, 391] width 205 height 25
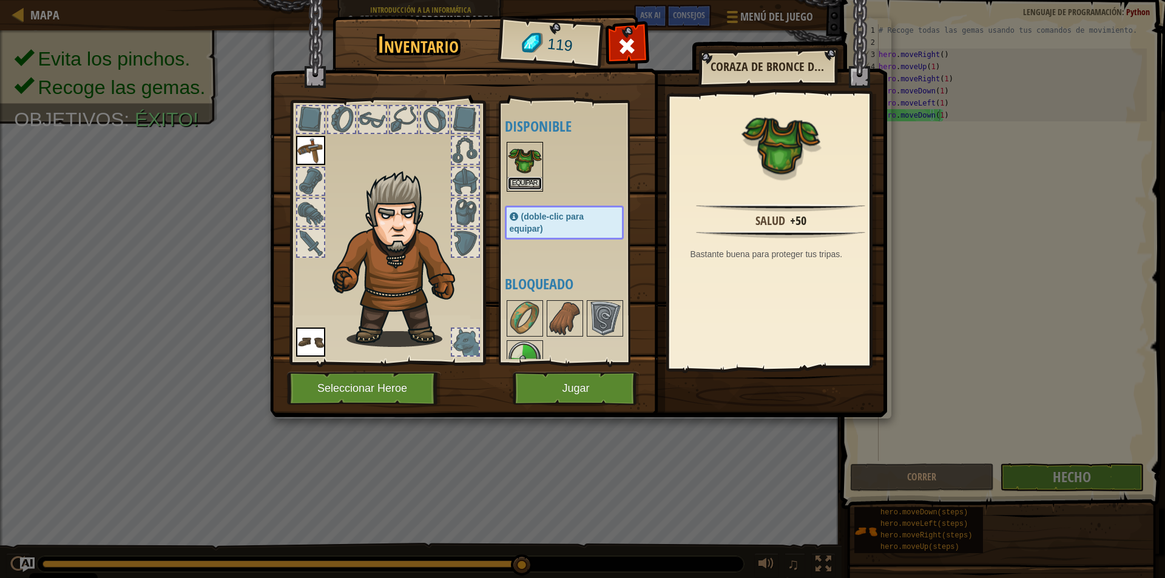
click at [527, 183] on button "Equipar" at bounding box center [525, 183] width 34 height 13
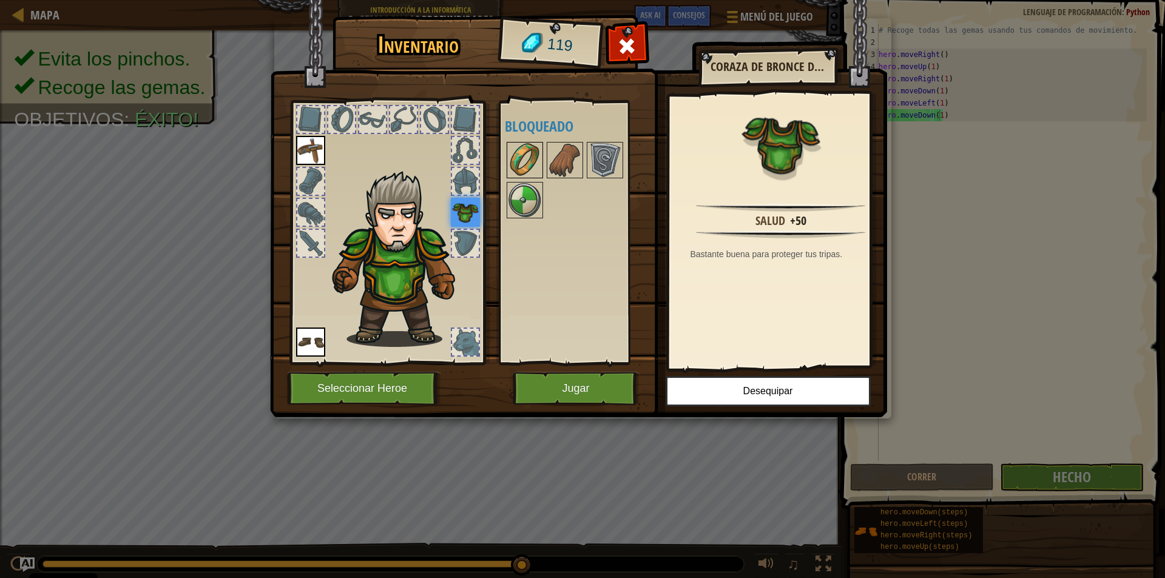
click at [530, 163] on img at bounding box center [525, 160] width 34 height 34
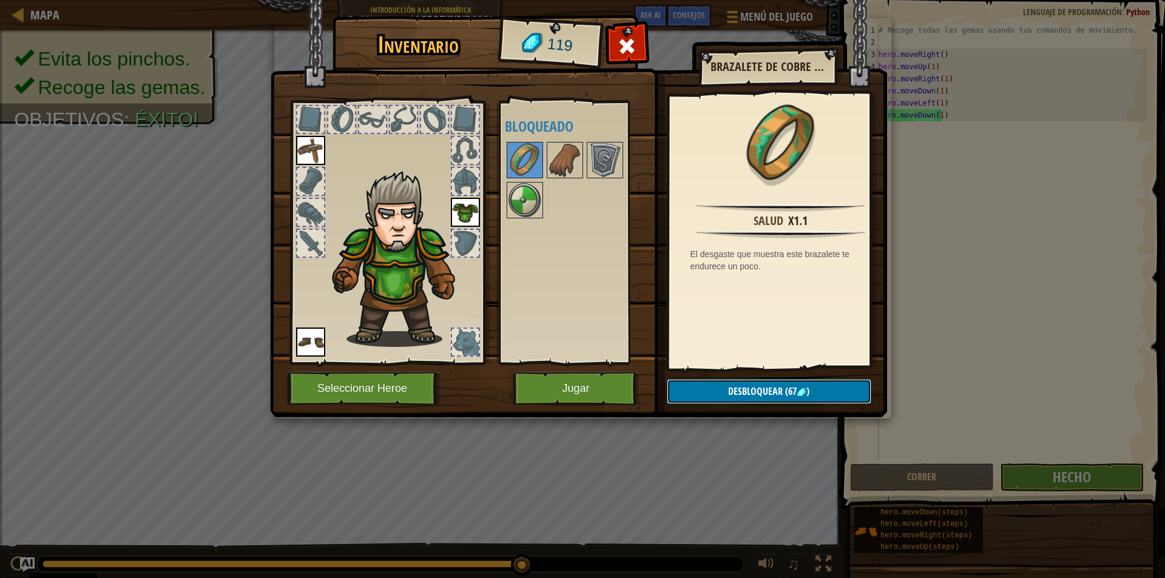
click at [823, 396] on button "Desbloquear (67 )" at bounding box center [769, 391] width 205 height 25
click at [818, 395] on button "Confirmar" at bounding box center [769, 391] width 205 height 25
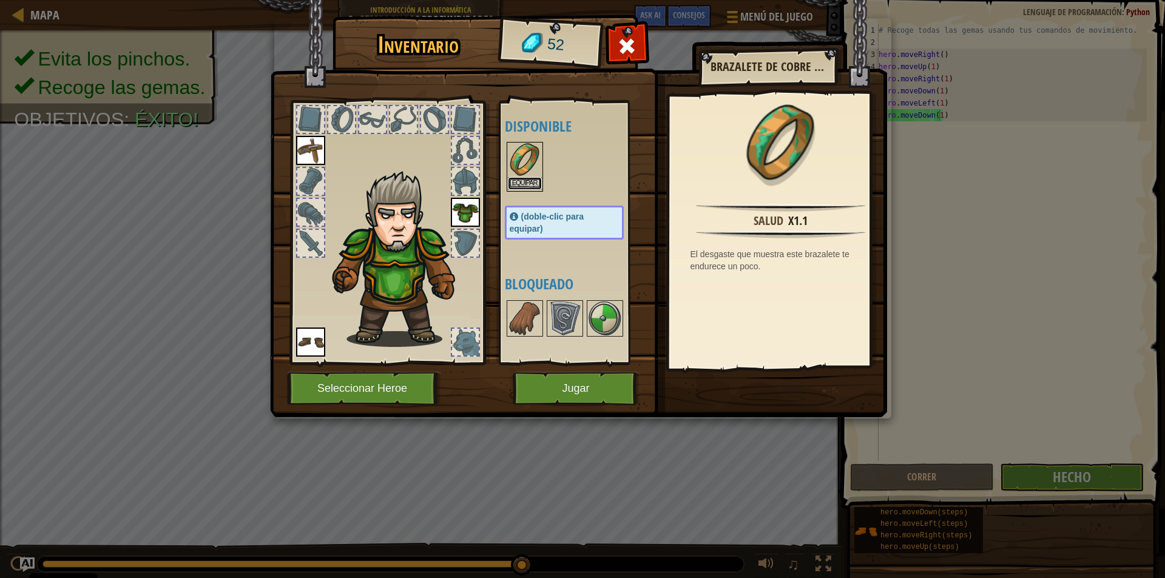
click at [527, 185] on button "Equipar" at bounding box center [525, 183] width 34 height 13
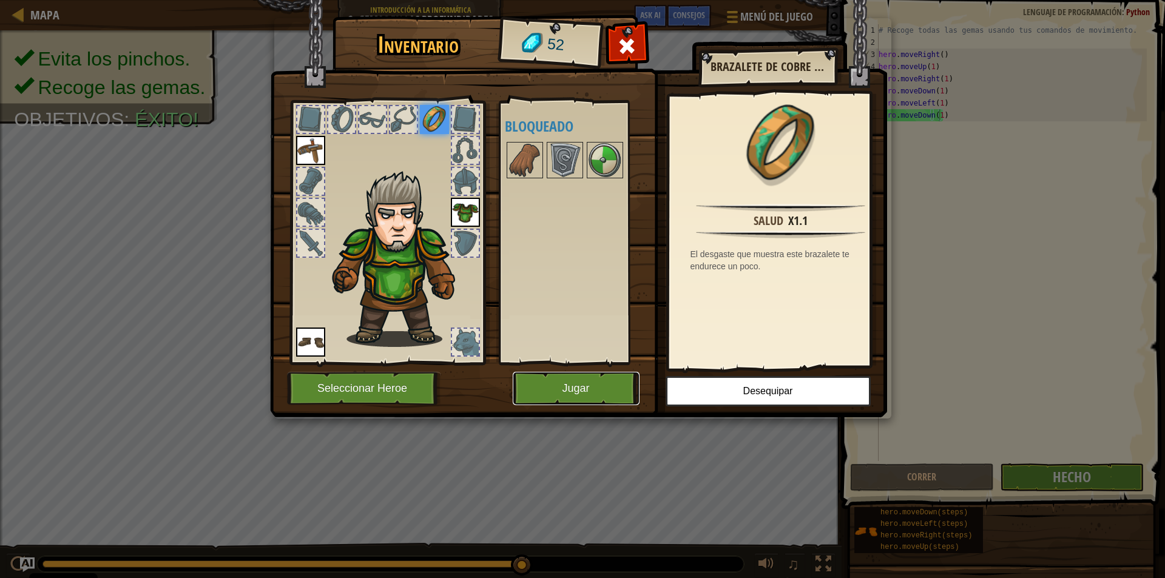
click at [543, 405] on button "Jugar" at bounding box center [576, 388] width 127 height 33
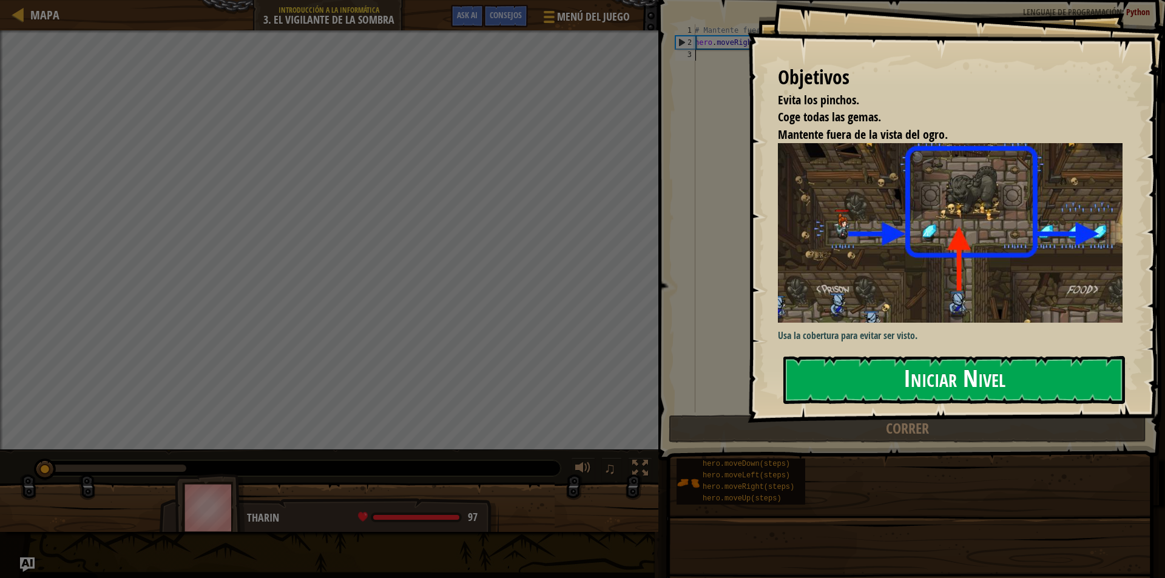
click at [867, 358] on button "Iniciar Nivel" at bounding box center [955, 380] width 342 height 48
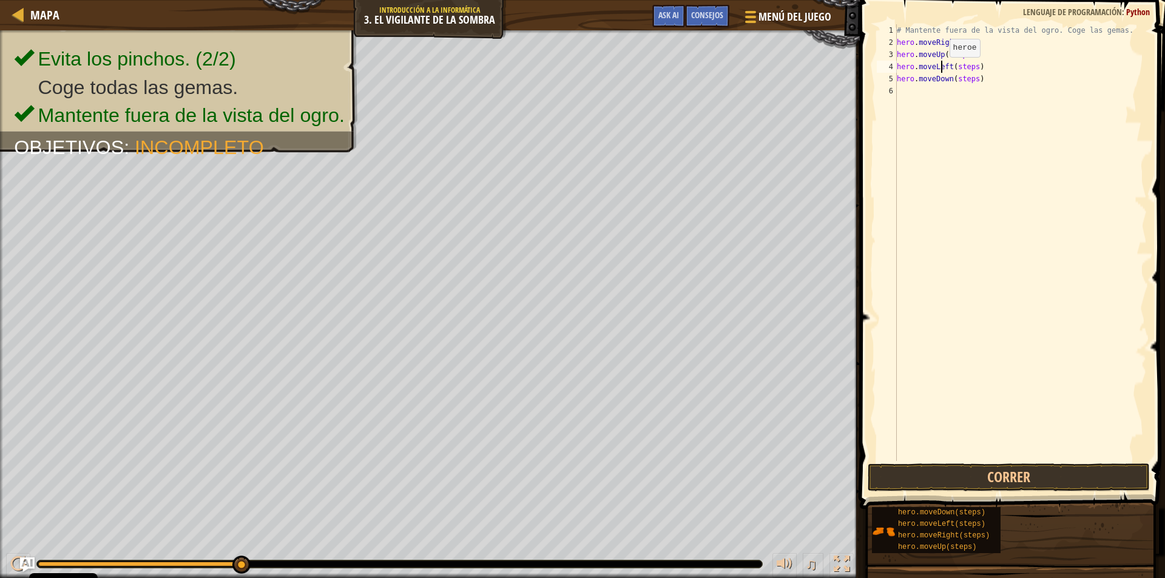
drag, startPoint x: 940, startPoint y: 69, endPoint x: 949, endPoint y: 66, distance: 10.4
click at [949, 66] on div "# Mantente fuera de la vista del ogro. Coge las gemas. hero . moveRight ( ) her…" at bounding box center [1021, 254] width 253 height 461
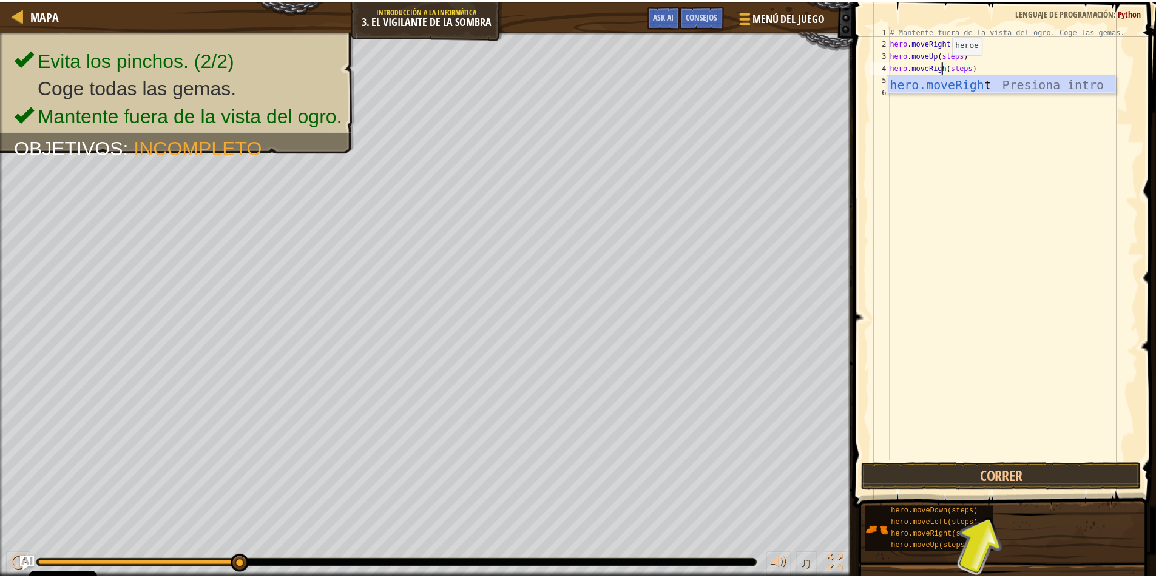
scroll to position [5, 4]
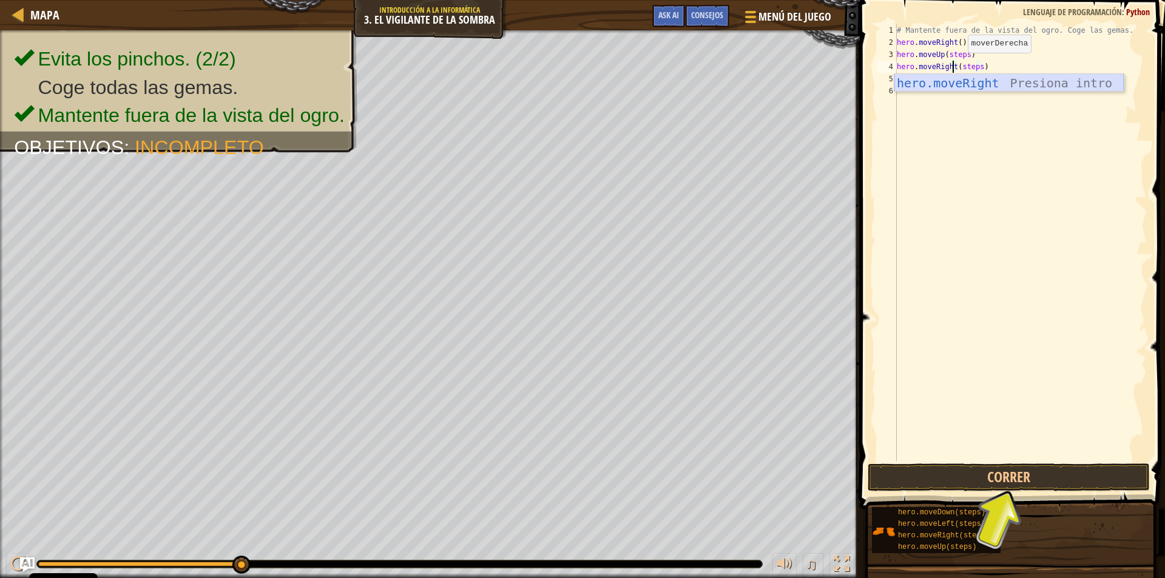
click at [968, 87] on div "hero.moveRight Presiona intro" at bounding box center [1009, 101] width 229 height 55
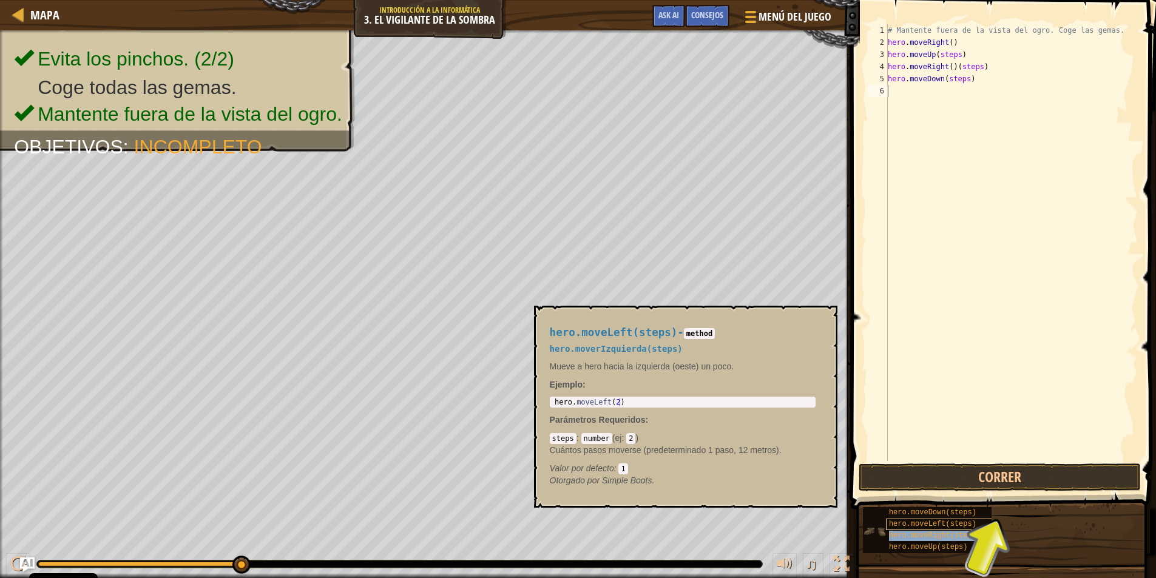
type textarea "hero.moveRight(steps)"
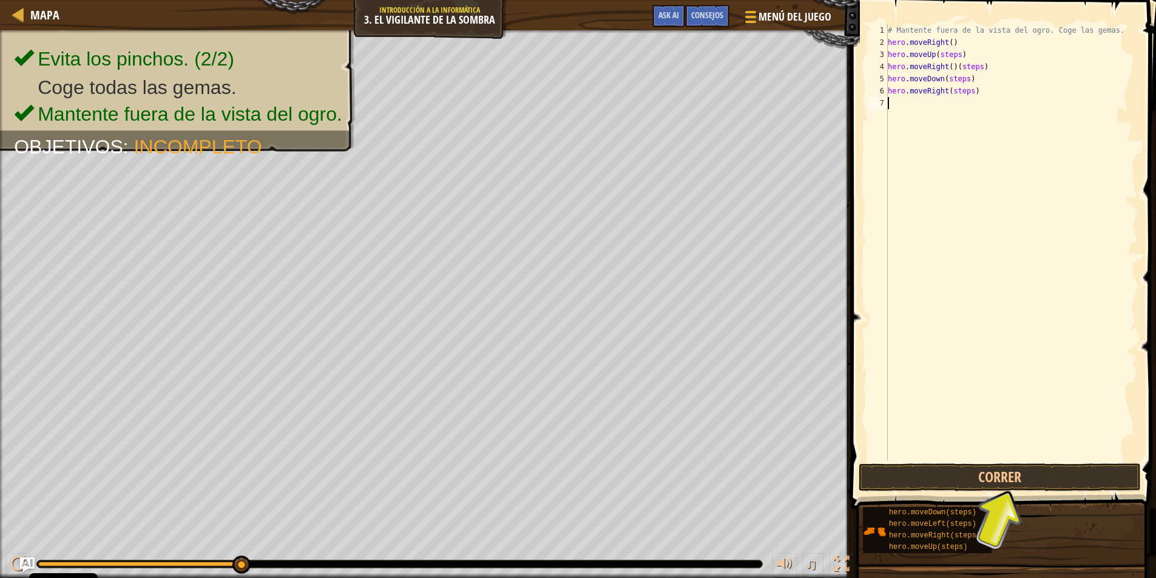
click at [997, 200] on div "# Mantente fuera de la vista del ogro. Coge las gemas. hero . moveRight ( ) her…" at bounding box center [1012, 254] width 253 height 461
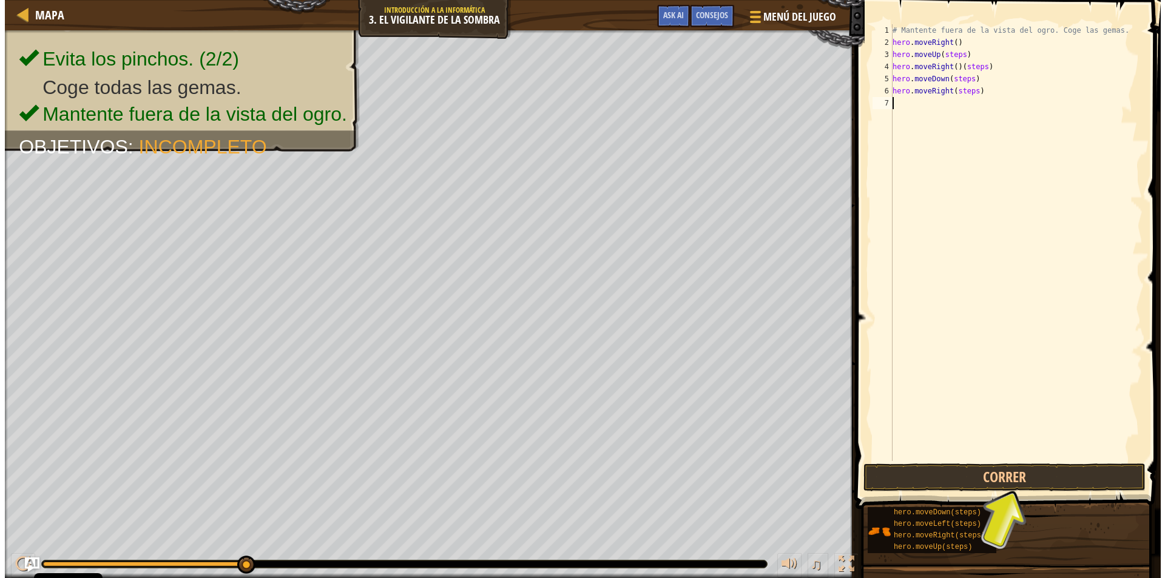
scroll to position [5, 0]
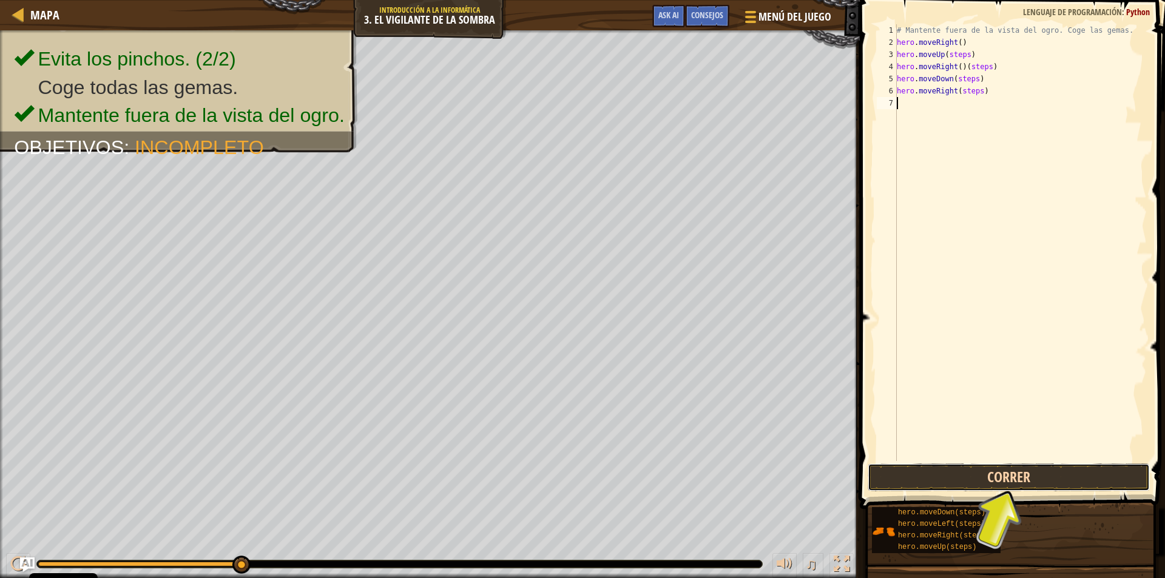
click at [994, 472] on button "Correr" at bounding box center [1009, 478] width 282 height 28
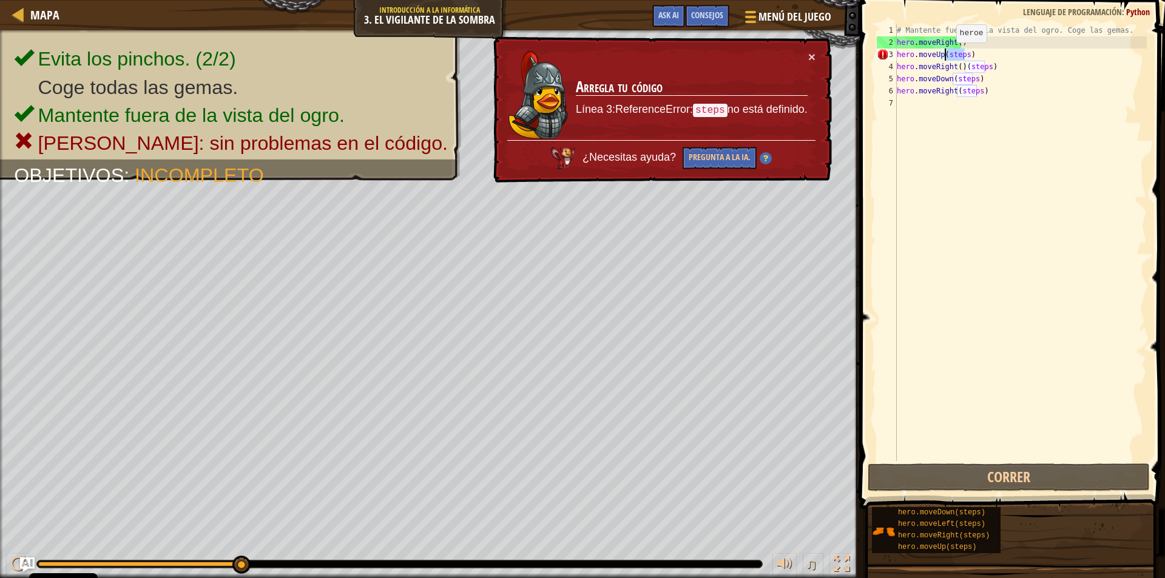
drag, startPoint x: 965, startPoint y: 55, endPoint x: 946, endPoint y: 55, distance: 18.8
click at [946, 55] on div "# Mantente fuera de la vista del ogro. Coge las gemas. hero . moveRight ( ) her…" at bounding box center [1021, 254] width 253 height 461
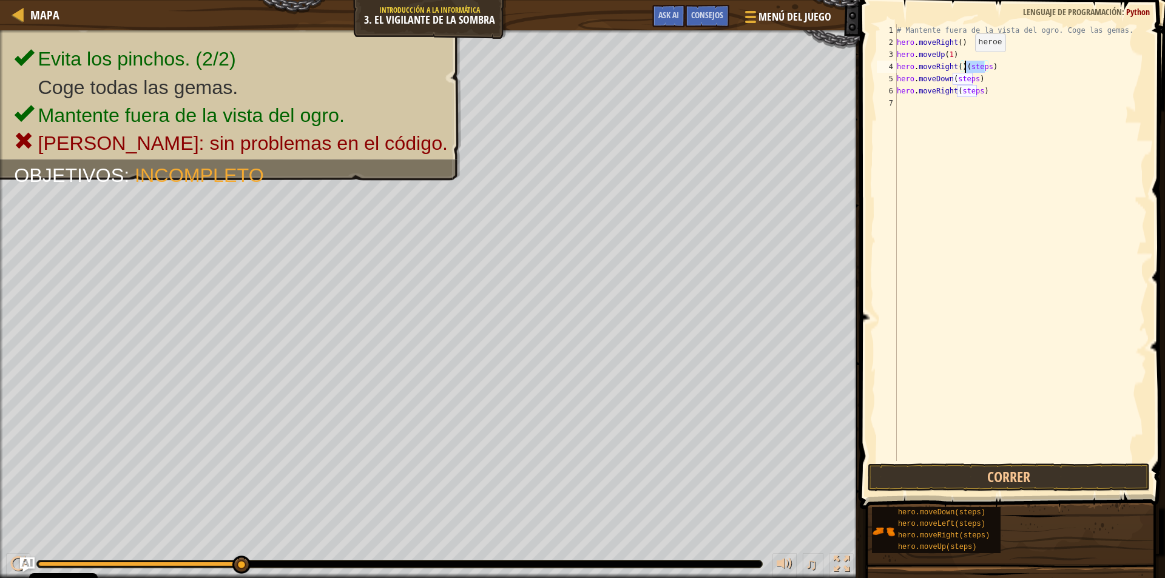
drag, startPoint x: 986, startPoint y: 69, endPoint x: 965, endPoint y: 64, distance: 21.8
click at [965, 64] on div "# Mantente fuera de la vista del ogro. Coge las gemas. hero . moveRight ( ) her…" at bounding box center [1021, 254] width 253 height 461
drag, startPoint x: 973, startPoint y: 81, endPoint x: 954, endPoint y: 79, distance: 19.5
click at [954, 79] on div "# Mantente fuera de la vista del ogro. Coge las gemas. hero . moveRight ( ) her…" at bounding box center [1021, 254] width 253 height 461
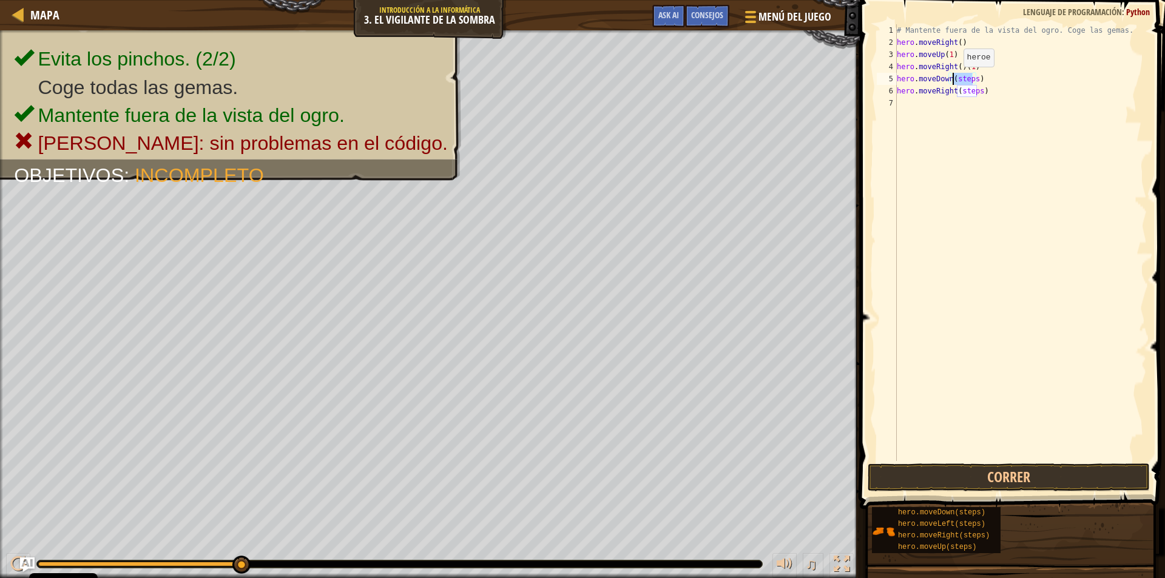
scroll to position [5, 4]
drag, startPoint x: 979, startPoint y: 93, endPoint x: 958, endPoint y: 92, distance: 21.3
click at [958, 92] on div "# Mantente fuera de la vista del ogro. Coge las gemas. hero . moveRight ( ) her…" at bounding box center [1021, 254] width 253 height 461
click at [1077, 480] on button "Correr" at bounding box center [1009, 478] width 282 height 28
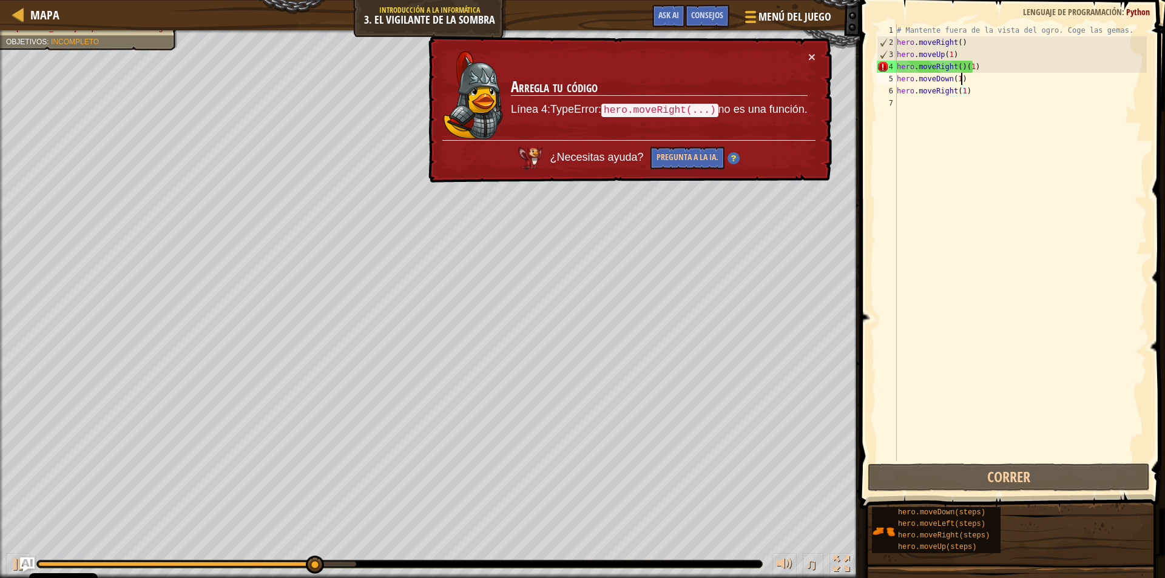
click at [959, 74] on div "# Mantente fuera de la vista del ogro. Coge las gemas. hero . moveRight ( ) her…" at bounding box center [1021, 254] width 253 height 461
click at [960, 66] on div "# Mantente fuera de la vista del ogro. Coge las gemas. hero . moveRight ( ) her…" at bounding box center [1021, 254] width 253 height 461
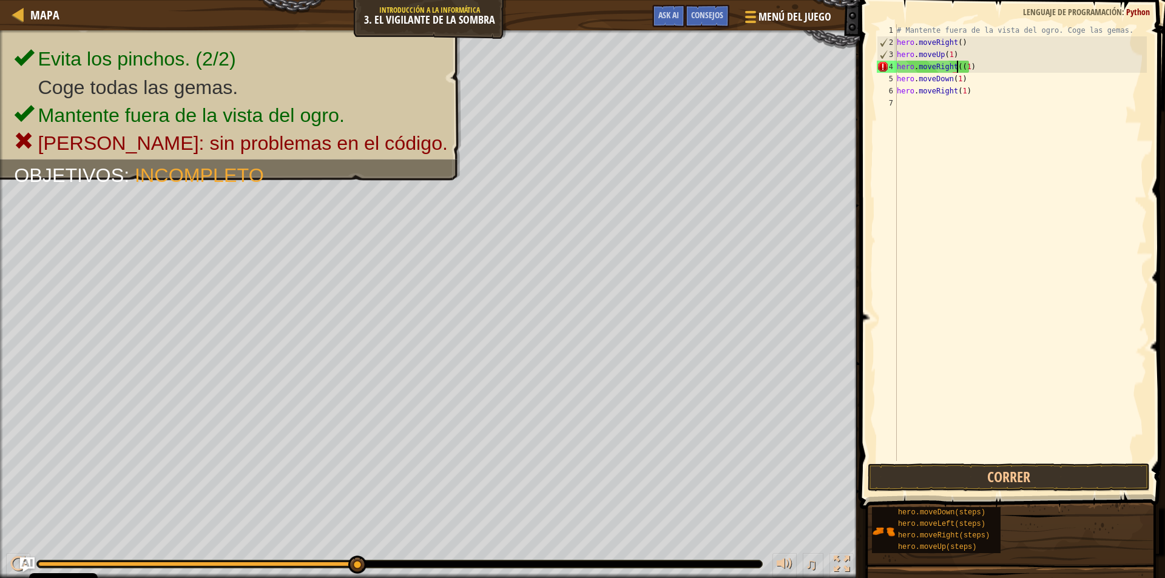
type textarea "hero.moveRight(1)"
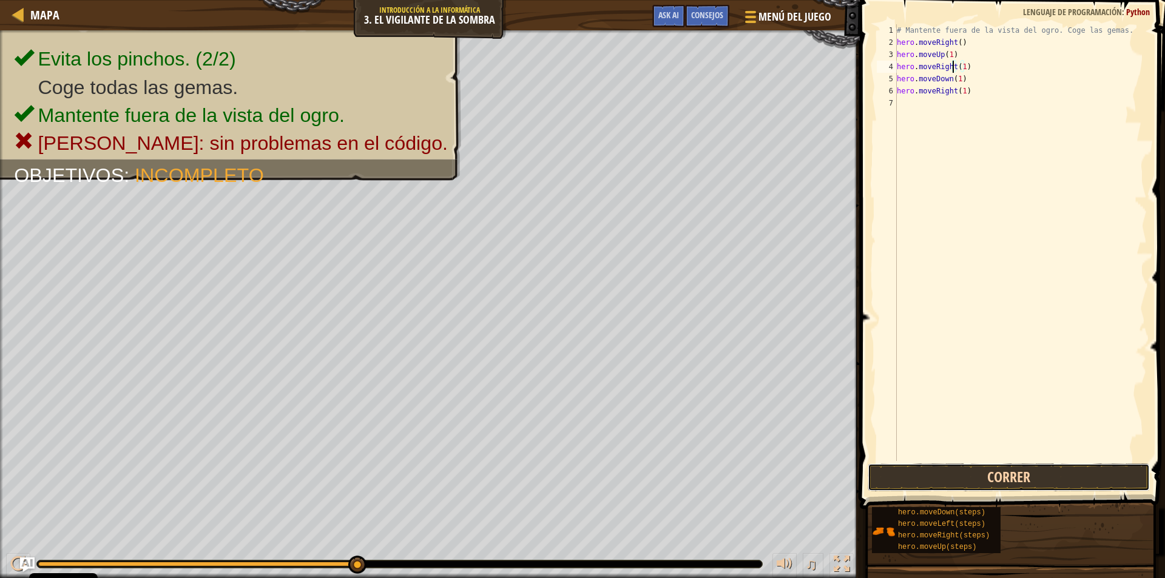
click at [1043, 472] on button "Correr" at bounding box center [1009, 478] width 282 height 28
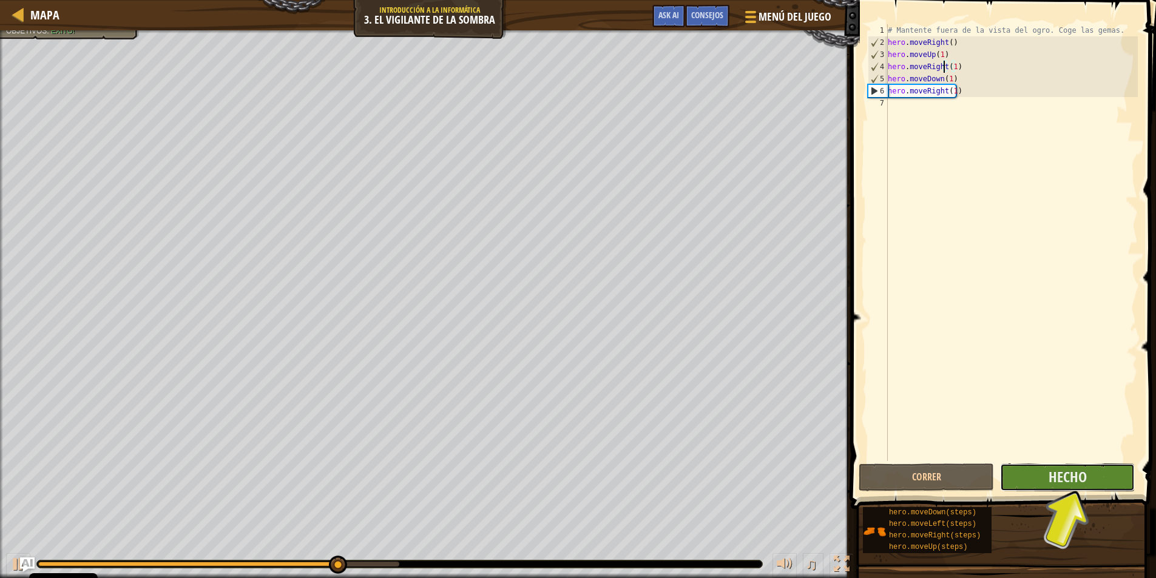
click at [1045, 472] on button "Hecho" at bounding box center [1067, 478] width 135 height 28
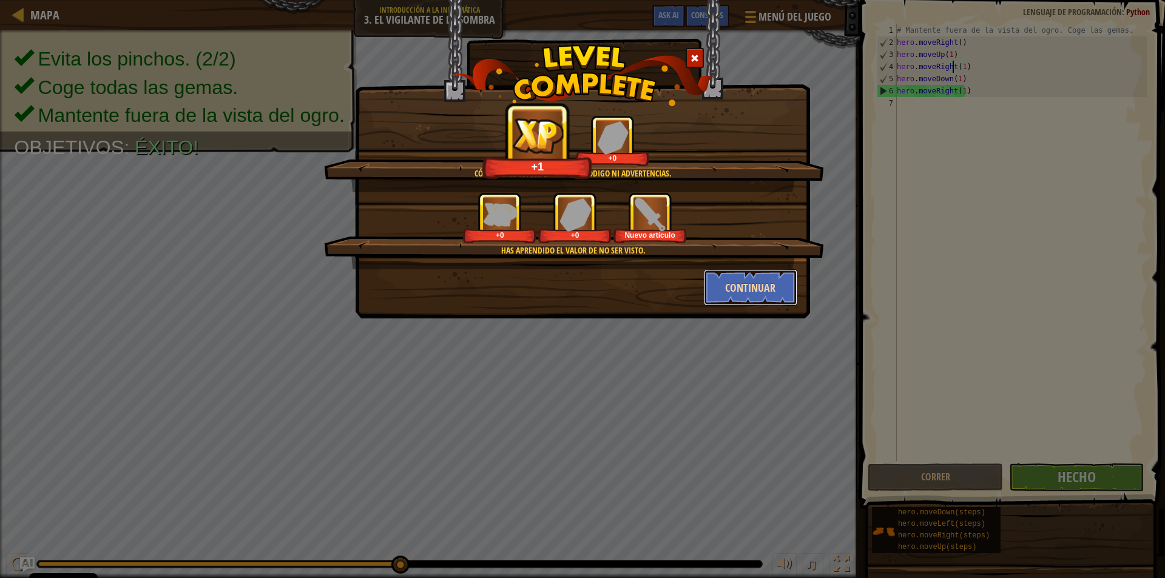
click at [734, 283] on button "Continuar" at bounding box center [751, 288] width 94 height 36
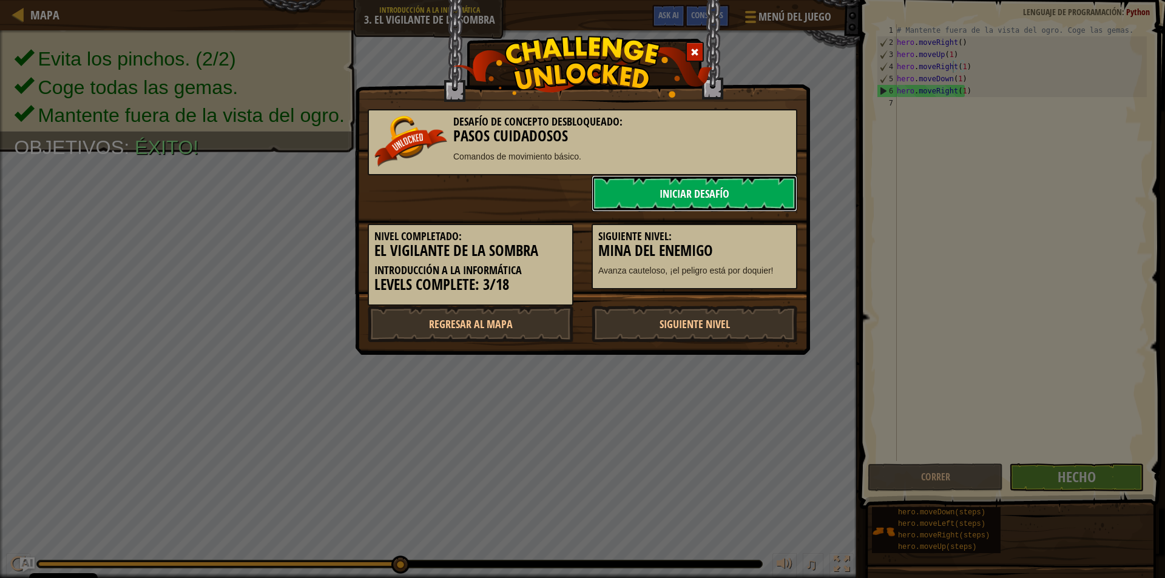
click at [681, 197] on link "Iniciar Desafío" at bounding box center [695, 193] width 206 height 36
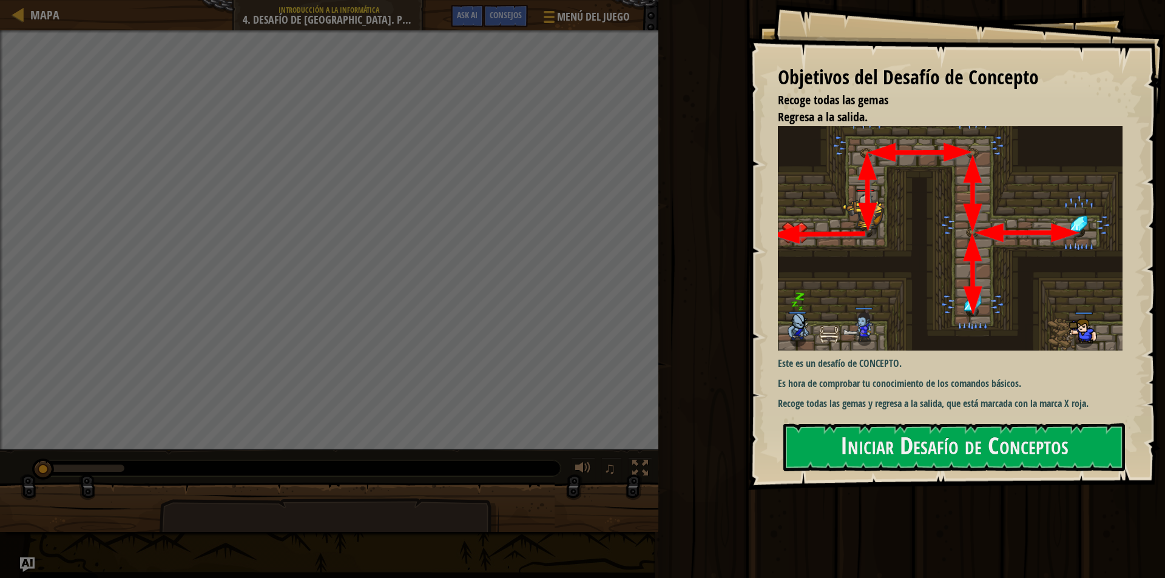
click at [983, 415] on div "Objetivos del Desafío de Concepto Recoge todas las gemas Regresa a la salida. E…" at bounding box center [957, 245] width 418 height 490
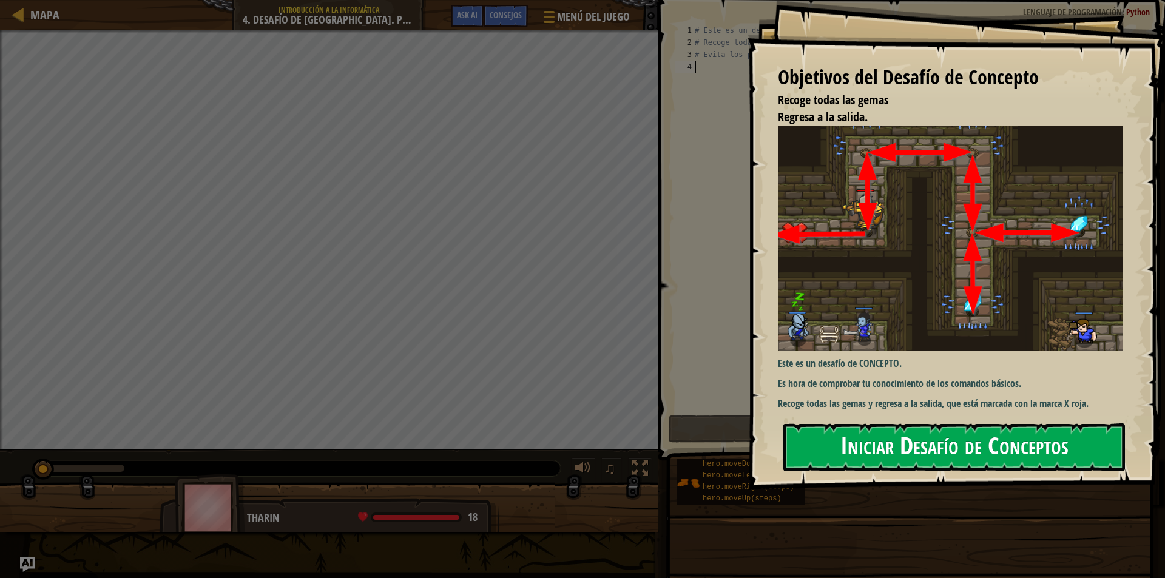
click at [981, 442] on button "Iniciar Desafío de Conceptos" at bounding box center [955, 448] width 342 height 48
